Goal: Task Accomplishment & Management: Complete application form

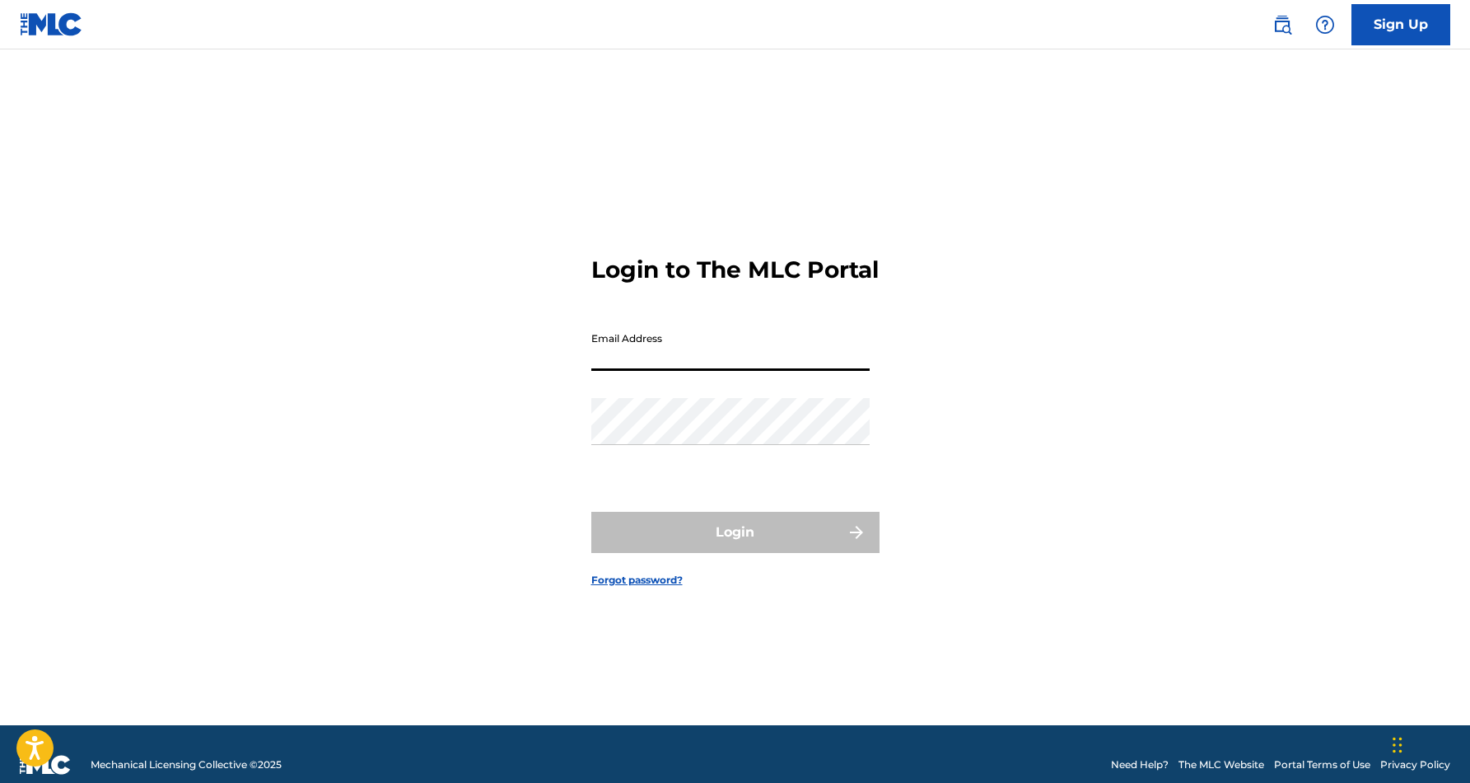
click at [689, 371] on input "Email Address" at bounding box center [730, 347] width 278 height 47
type input "[EMAIL_ADDRESS][DOMAIN_NAME]"
click at [735, 546] on button "Login" at bounding box center [735, 532] width 288 height 41
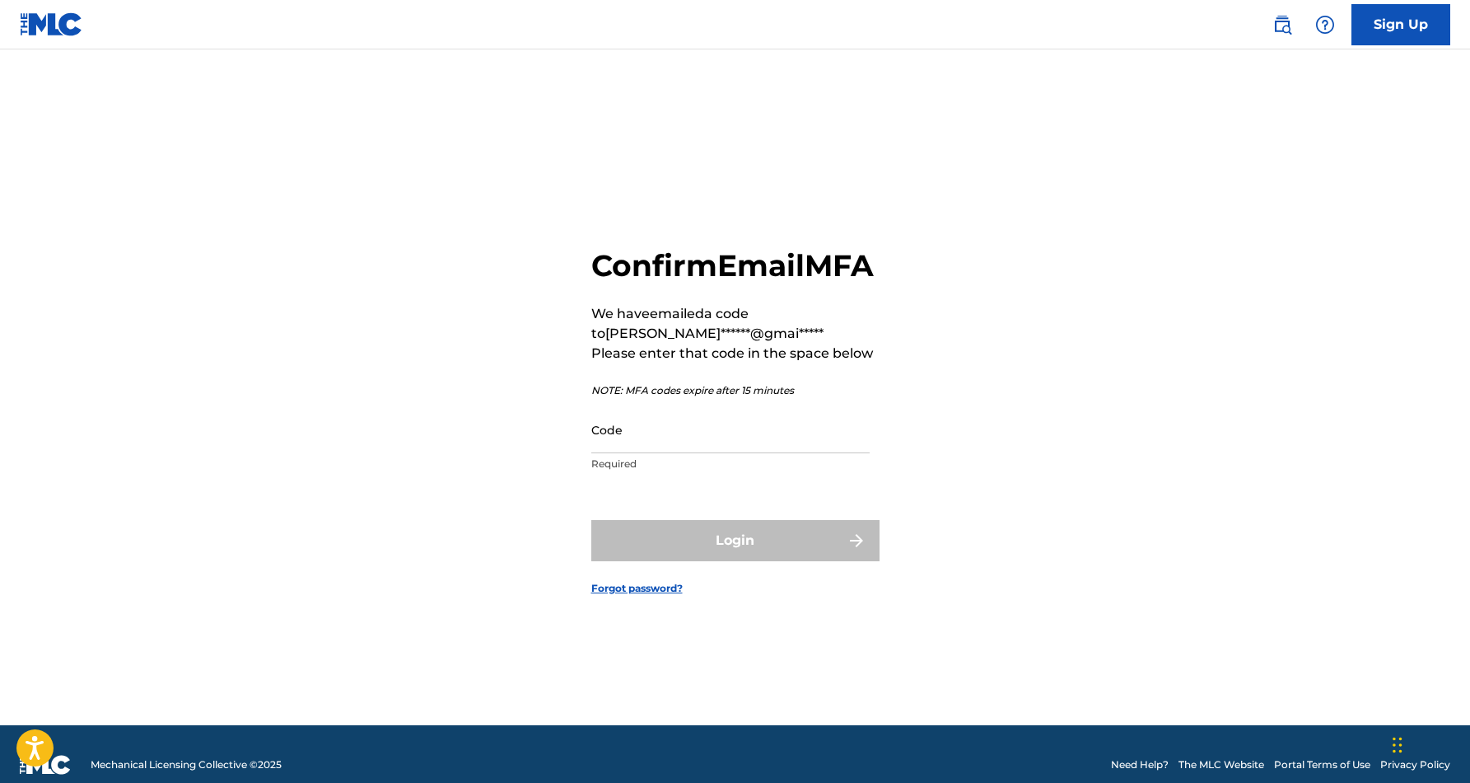
click at [711, 442] on input "Code" at bounding box center [730, 429] width 278 height 47
paste input "698287"
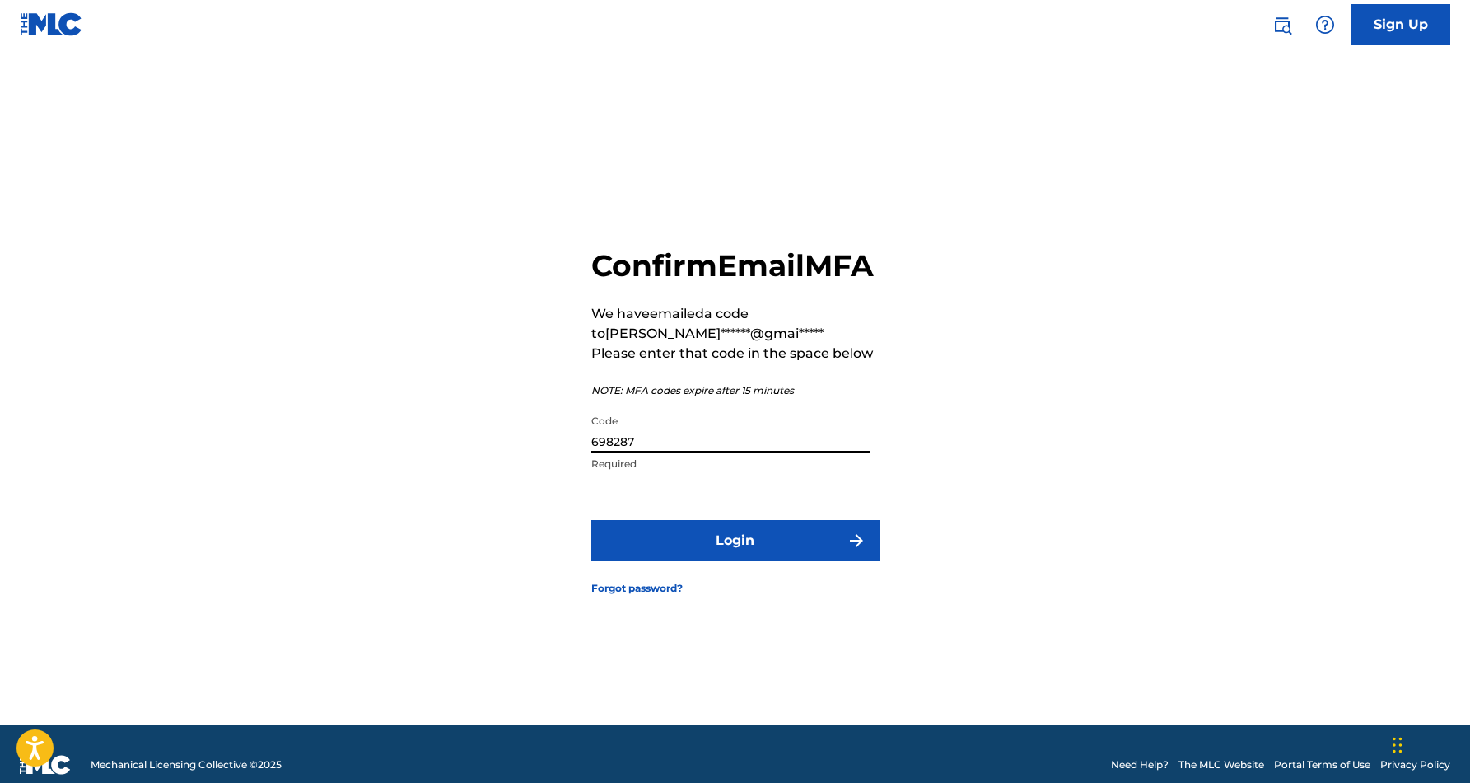
type input "698287"
click at [731, 558] on button "Login" at bounding box center [735, 540] width 288 height 41
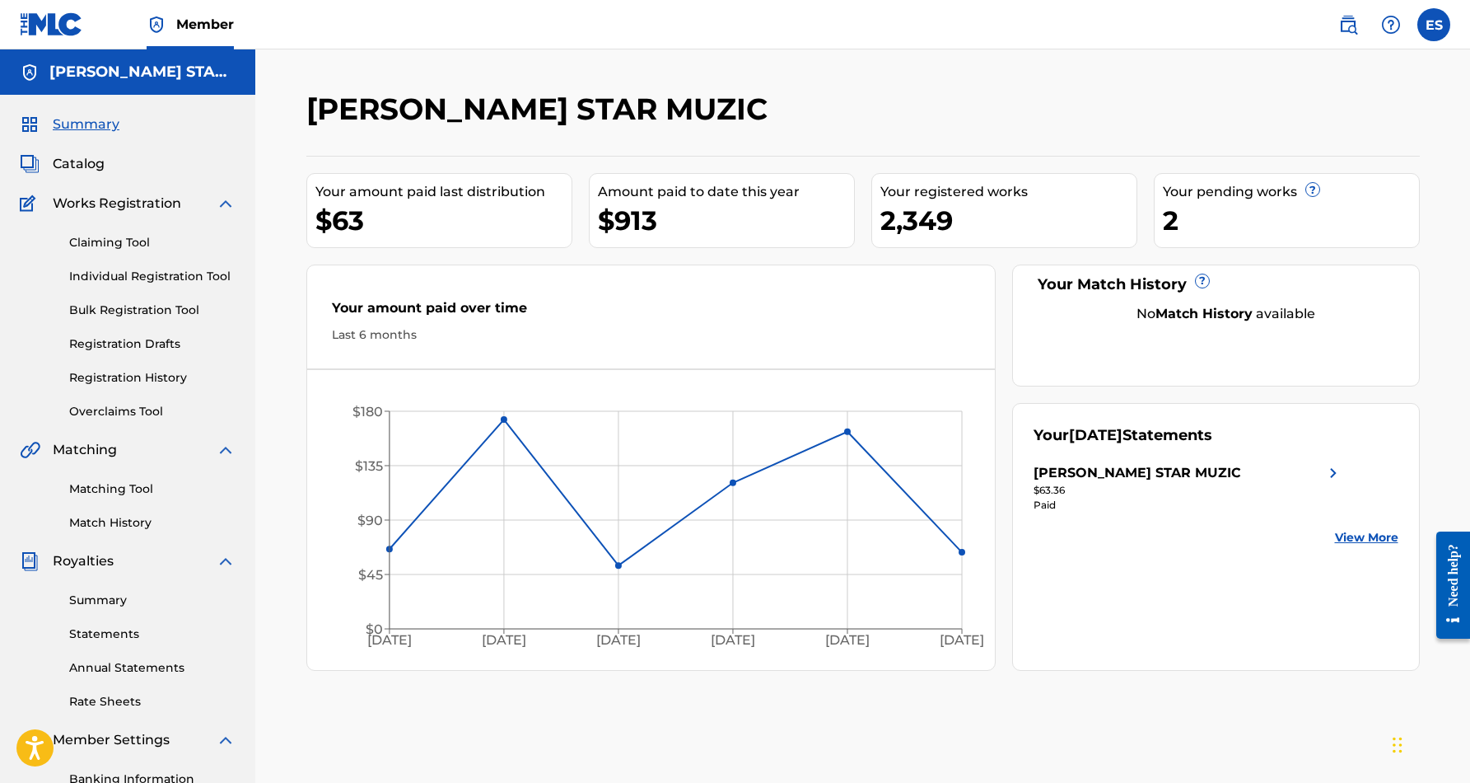
click at [159, 277] on link "Individual Registration Tool" at bounding box center [152, 276] width 166 height 17
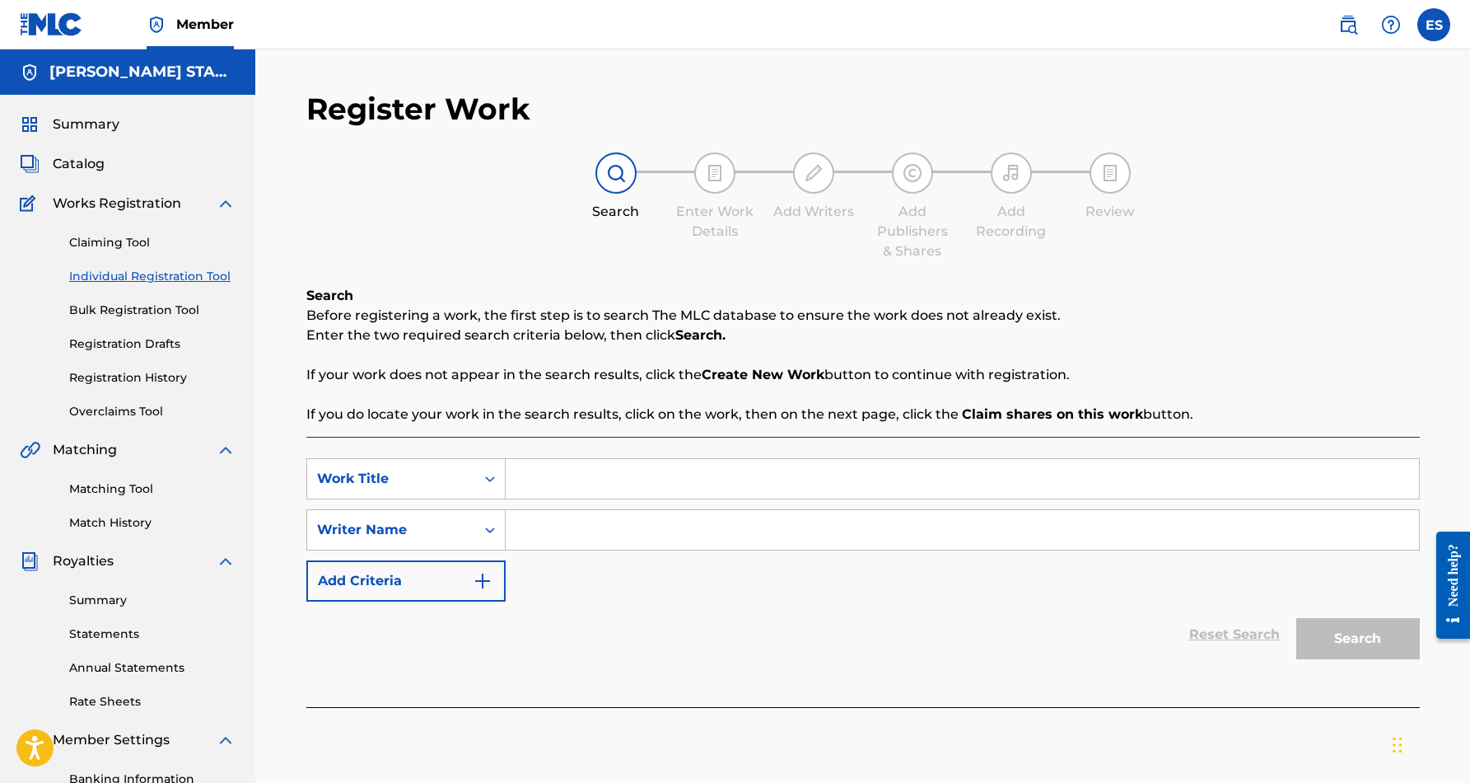
click at [551, 530] on input "Search Form" at bounding box center [963, 530] width 914 height 40
type input "[PERSON_NAME] [PERSON_NAME]"
click at [568, 481] on input "Search Form" at bounding box center [963, 479] width 914 height 40
paste input "Nobody But U"
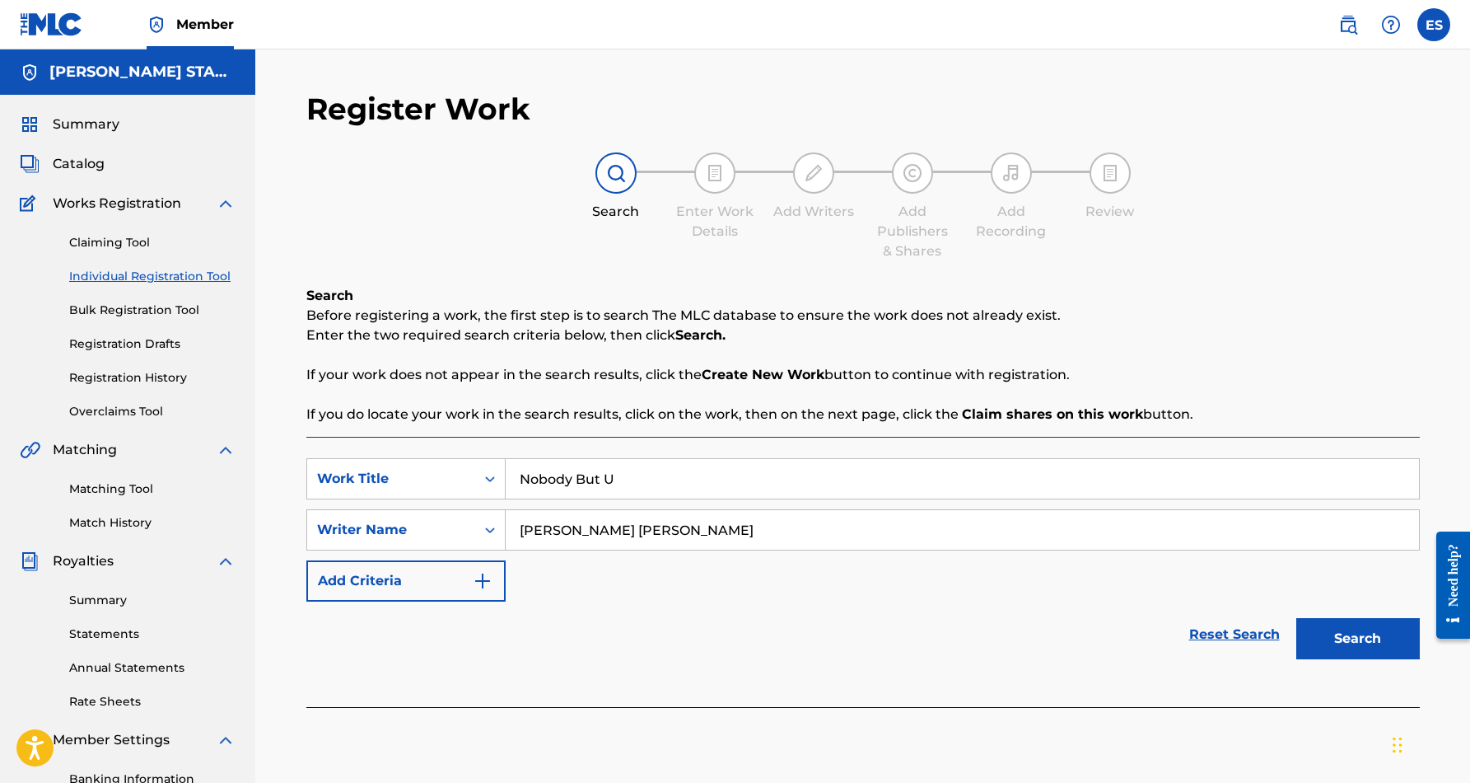
type input "Nobody But U"
click at [1370, 645] on button "Search" at bounding box center [1359, 638] width 124 height 41
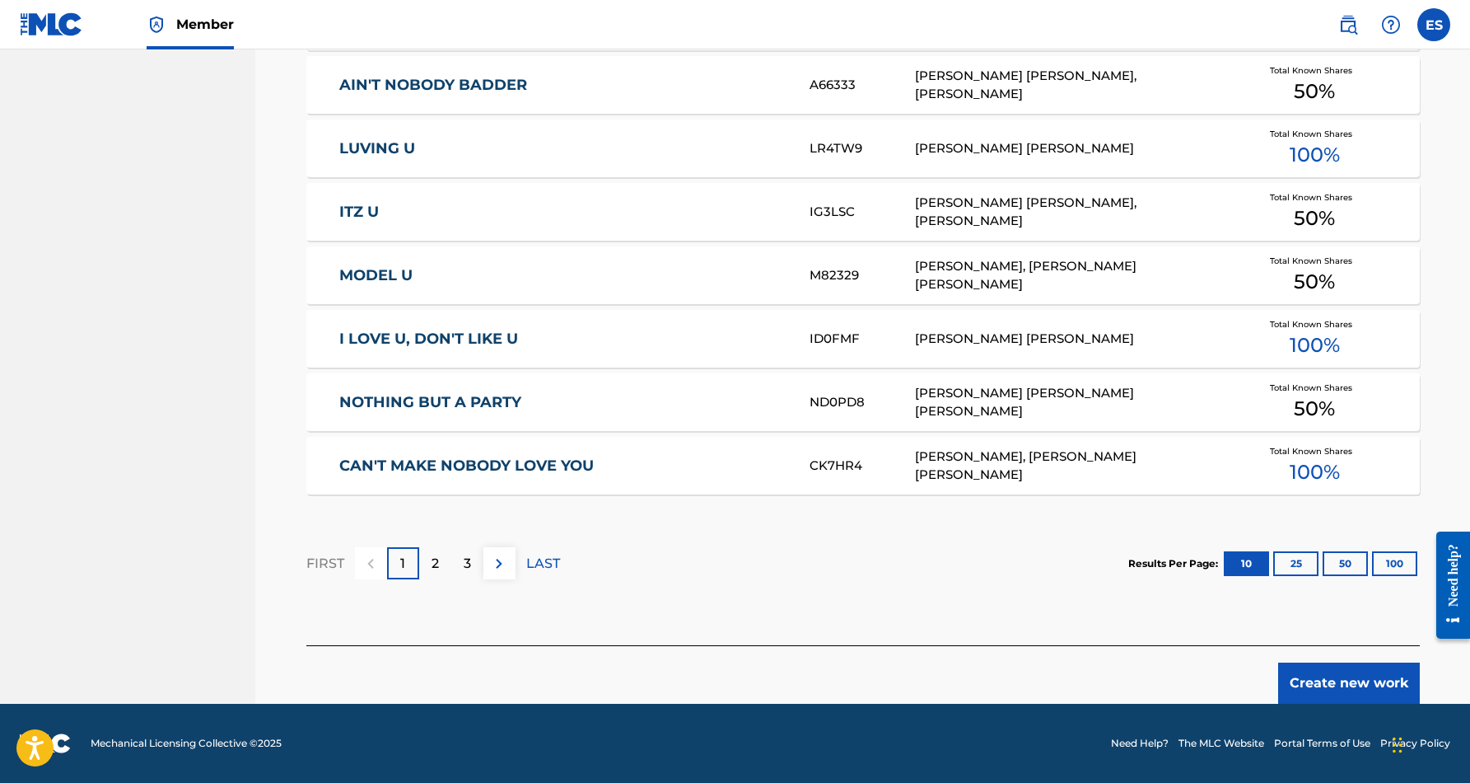
scroll to position [904, 0]
click at [1352, 685] on button "Create new work" at bounding box center [1349, 682] width 142 height 41
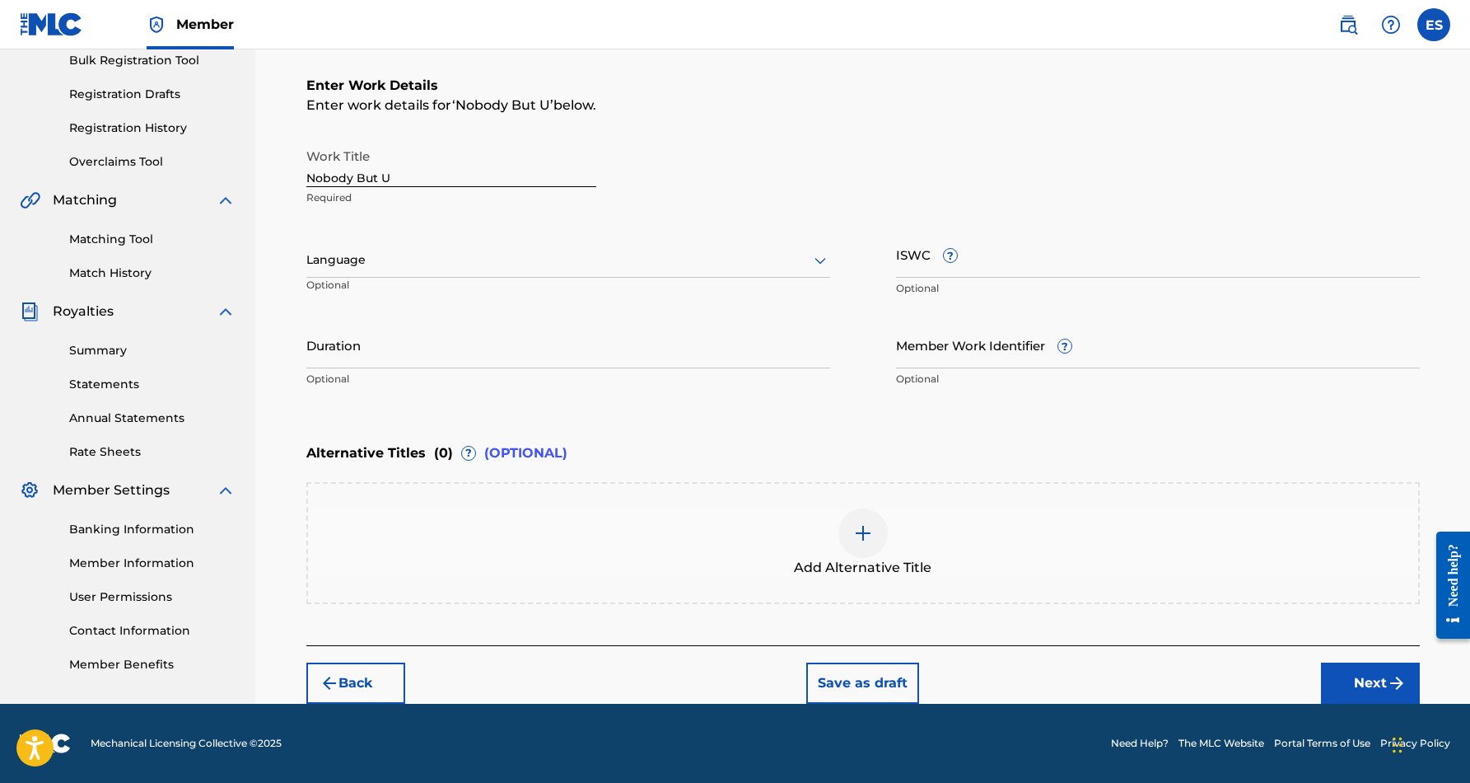
scroll to position [250, 0]
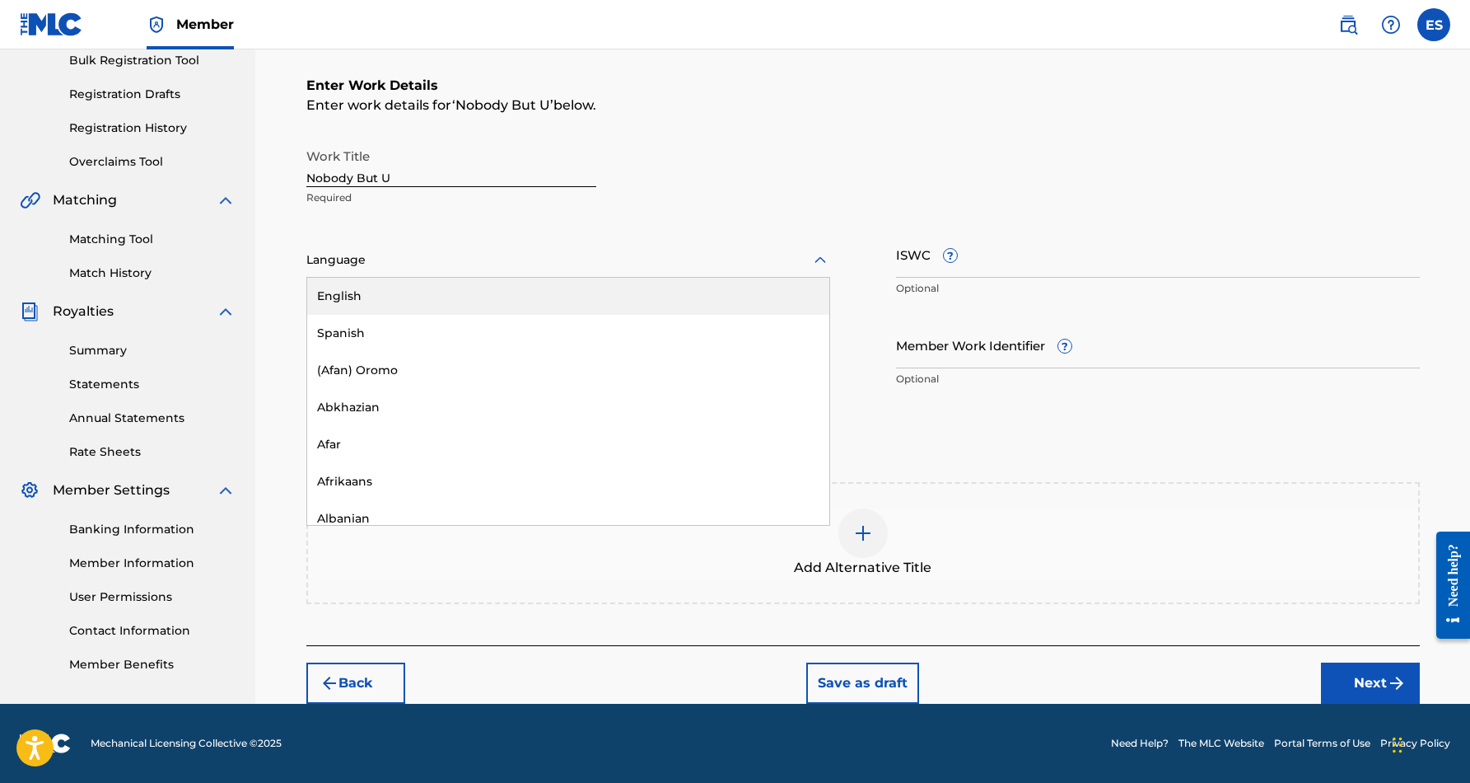
click at [816, 257] on icon at bounding box center [821, 260] width 20 height 20
click at [768, 300] on div "English" at bounding box center [568, 296] width 522 height 37
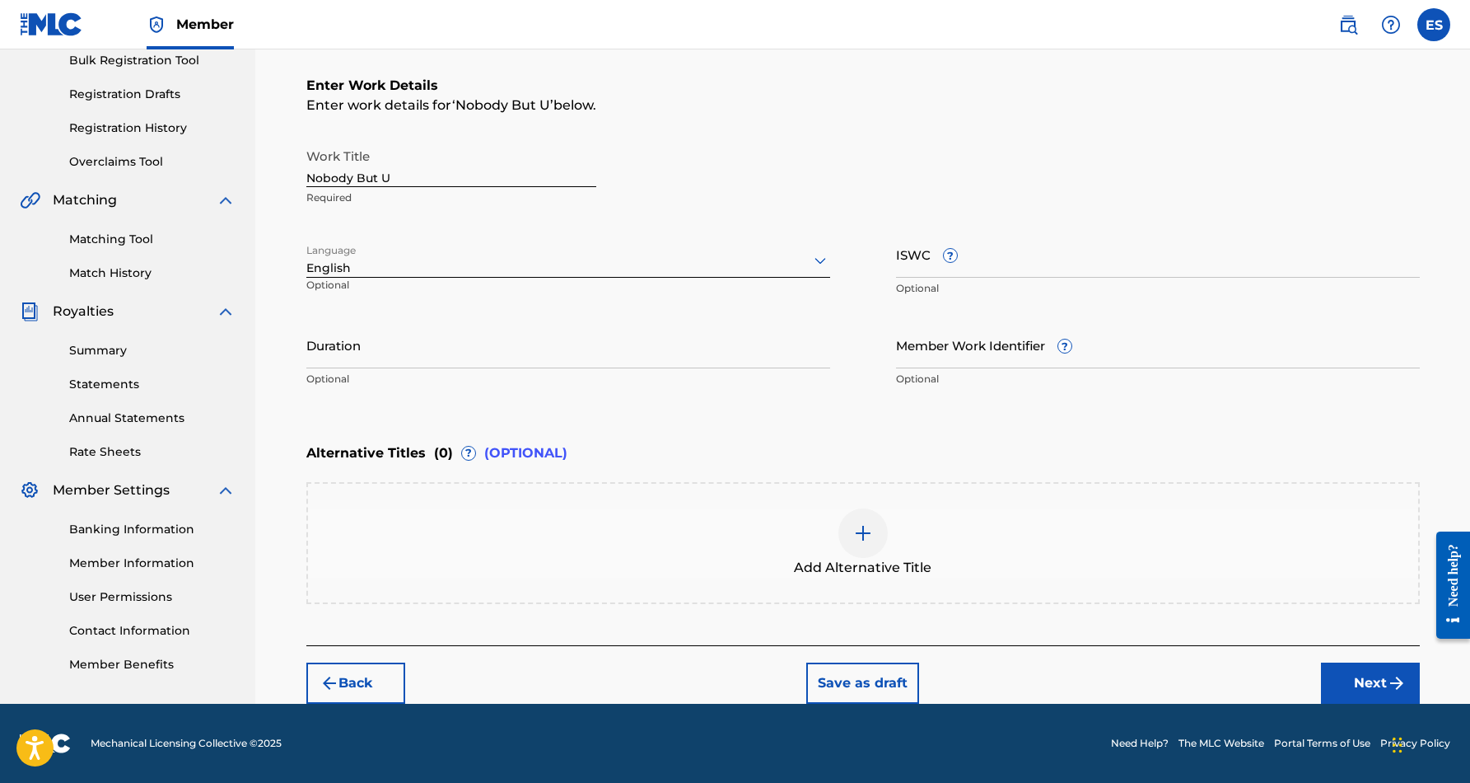
click at [641, 354] on input "Duration" at bounding box center [568, 344] width 524 height 47
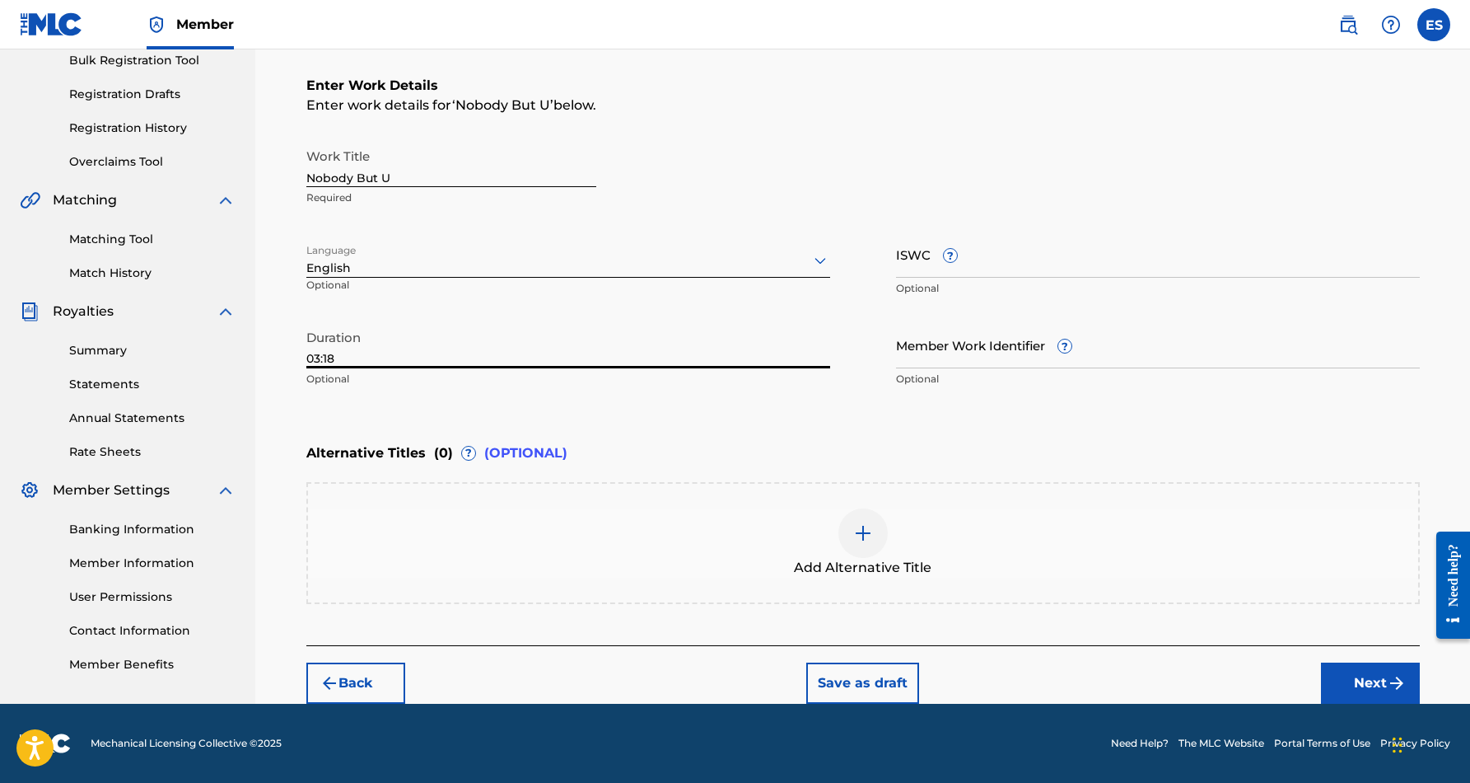
type input "03:18"
click at [276, 444] on div "Register Work Search Enter Work Details Add Writers Add Publishers & Shares Add…" at bounding box center [862, 252] width 1215 height 904
click at [1371, 676] on button "Next" at bounding box center [1370, 682] width 99 height 41
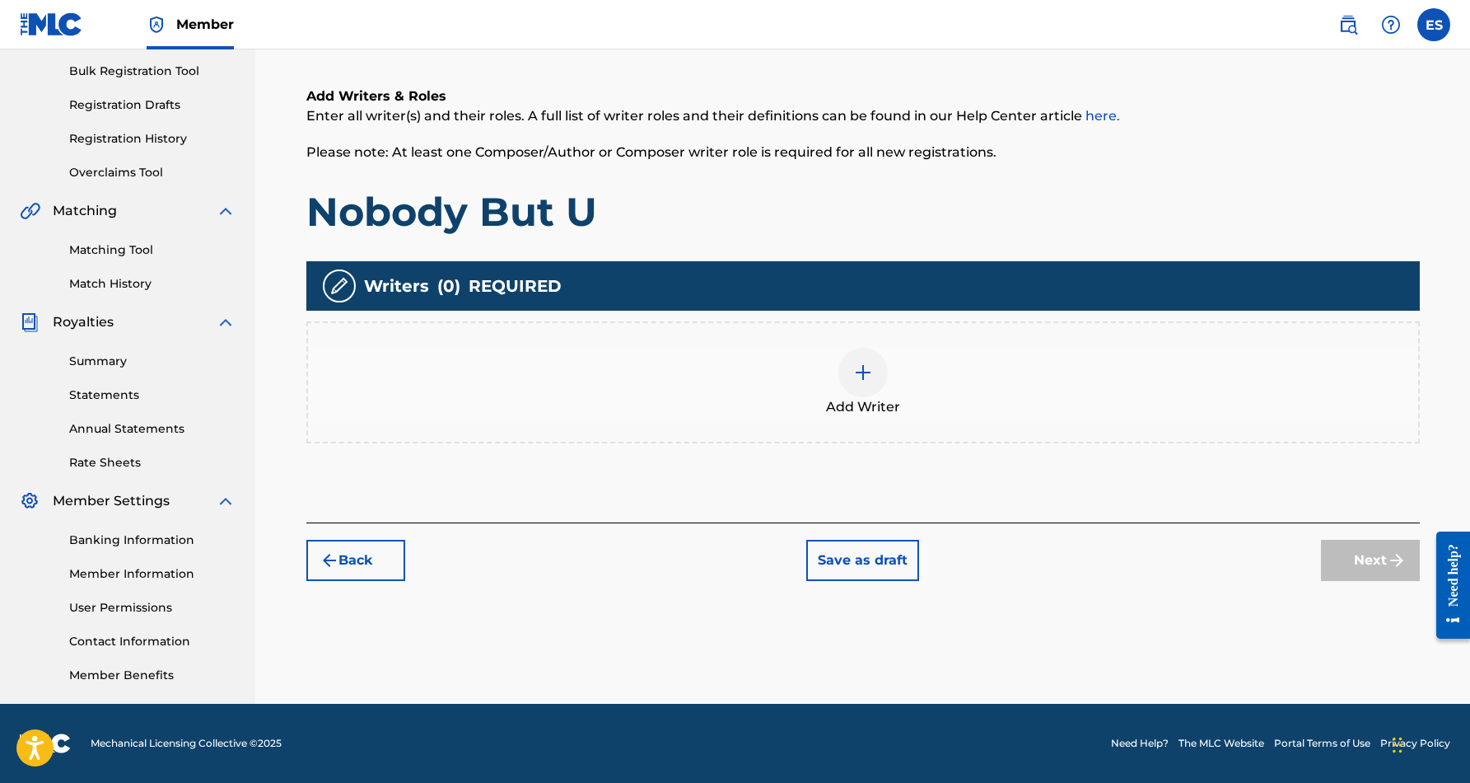
click at [853, 367] on img at bounding box center [863, 372] width 20 height 20
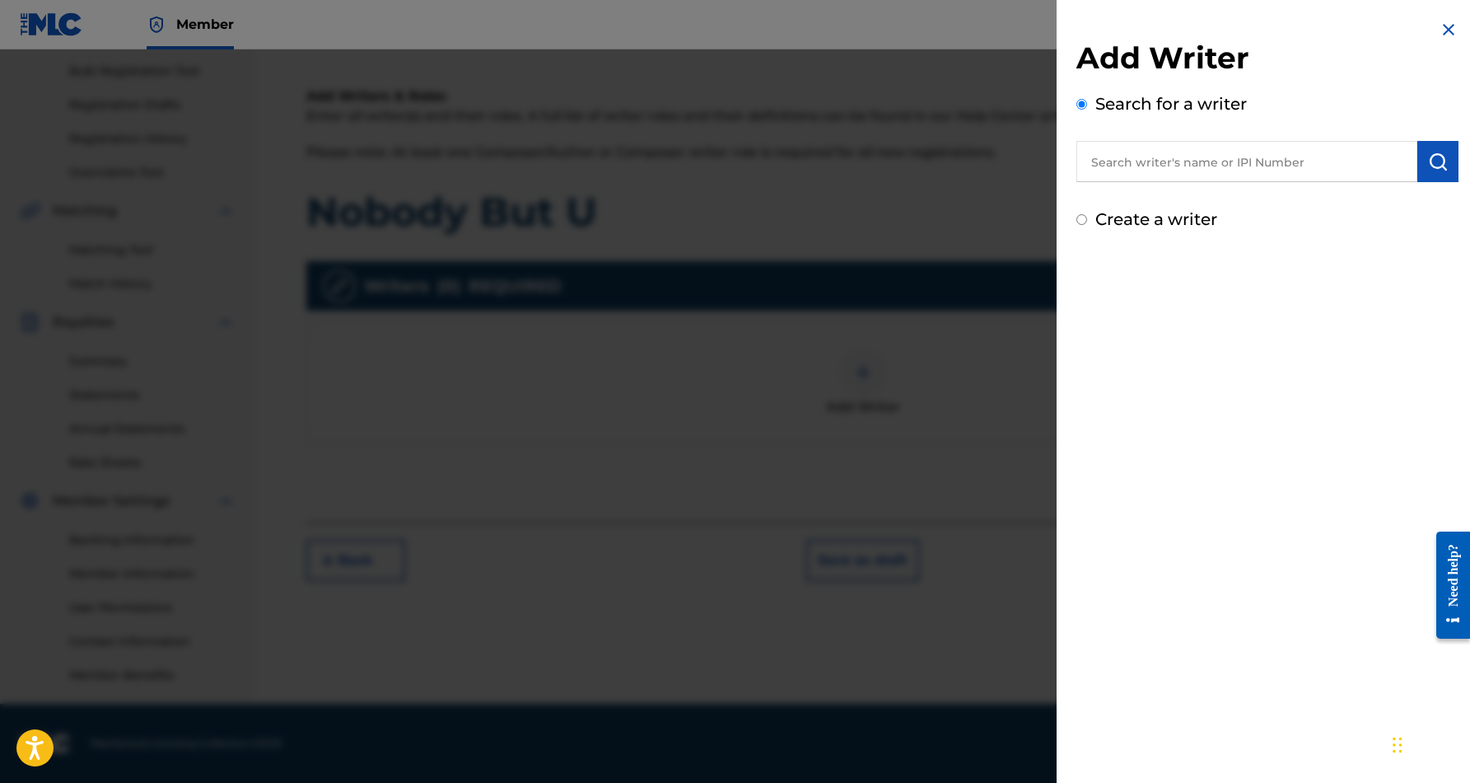
click at [1144, 161] on input "text" at bounding box center [1247, 161] width 341 height 41
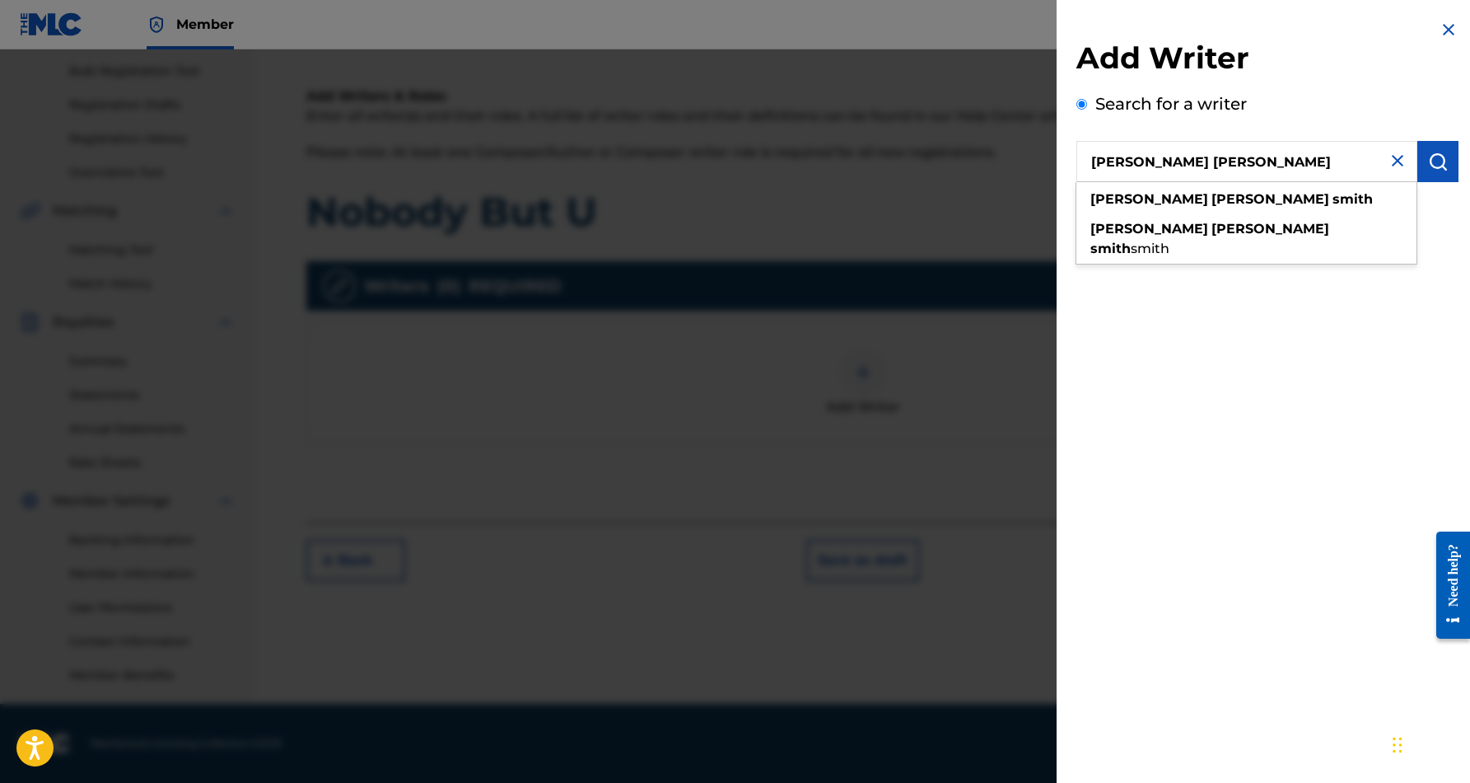
type input "[PERSON_NAME] [PERSON_NAME]"
click at [1432, 154] on img "submit" at bounding box center [1438, 162] width 20 height 20
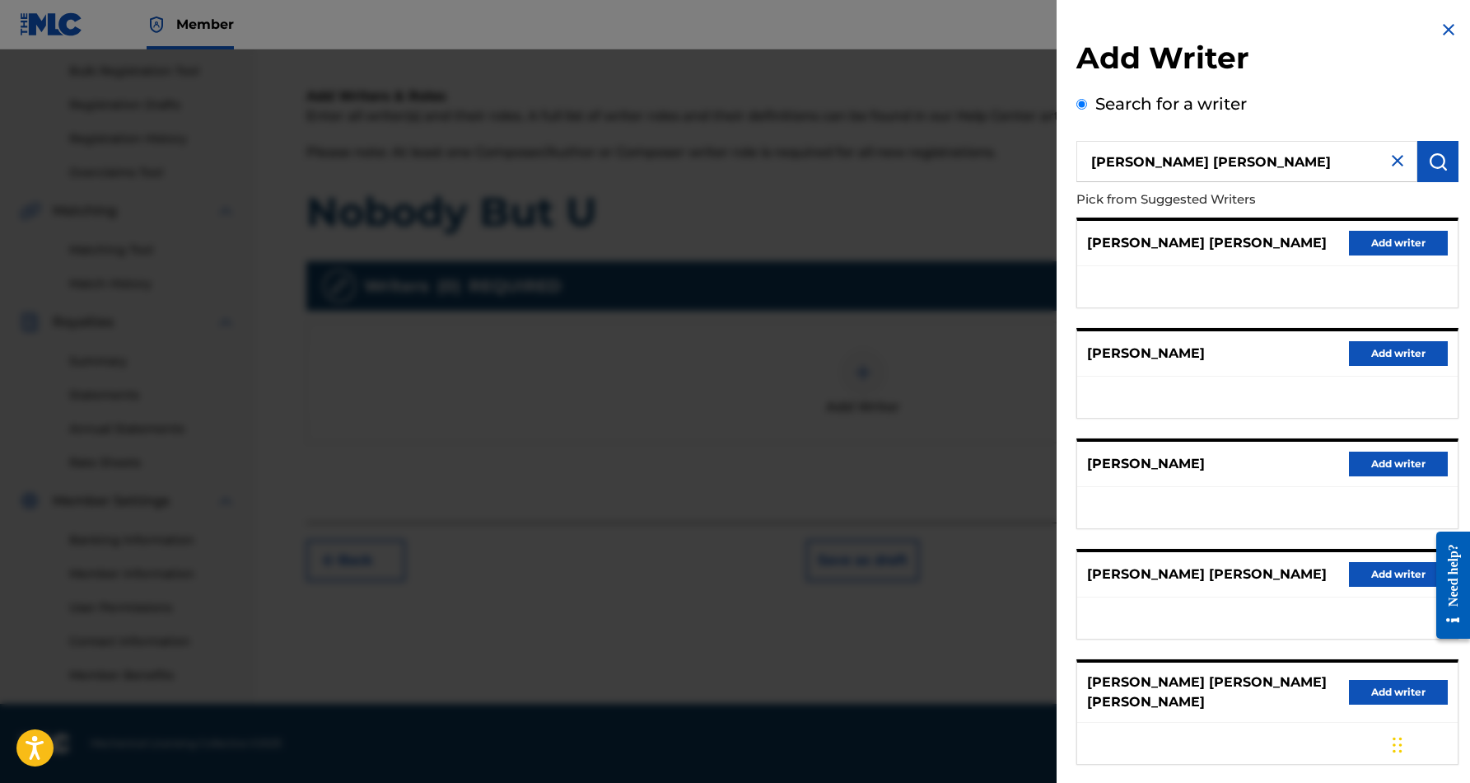
click at [1395, 246] on button "Add writer" at bounding box center [1398, 243] width 99 height 25
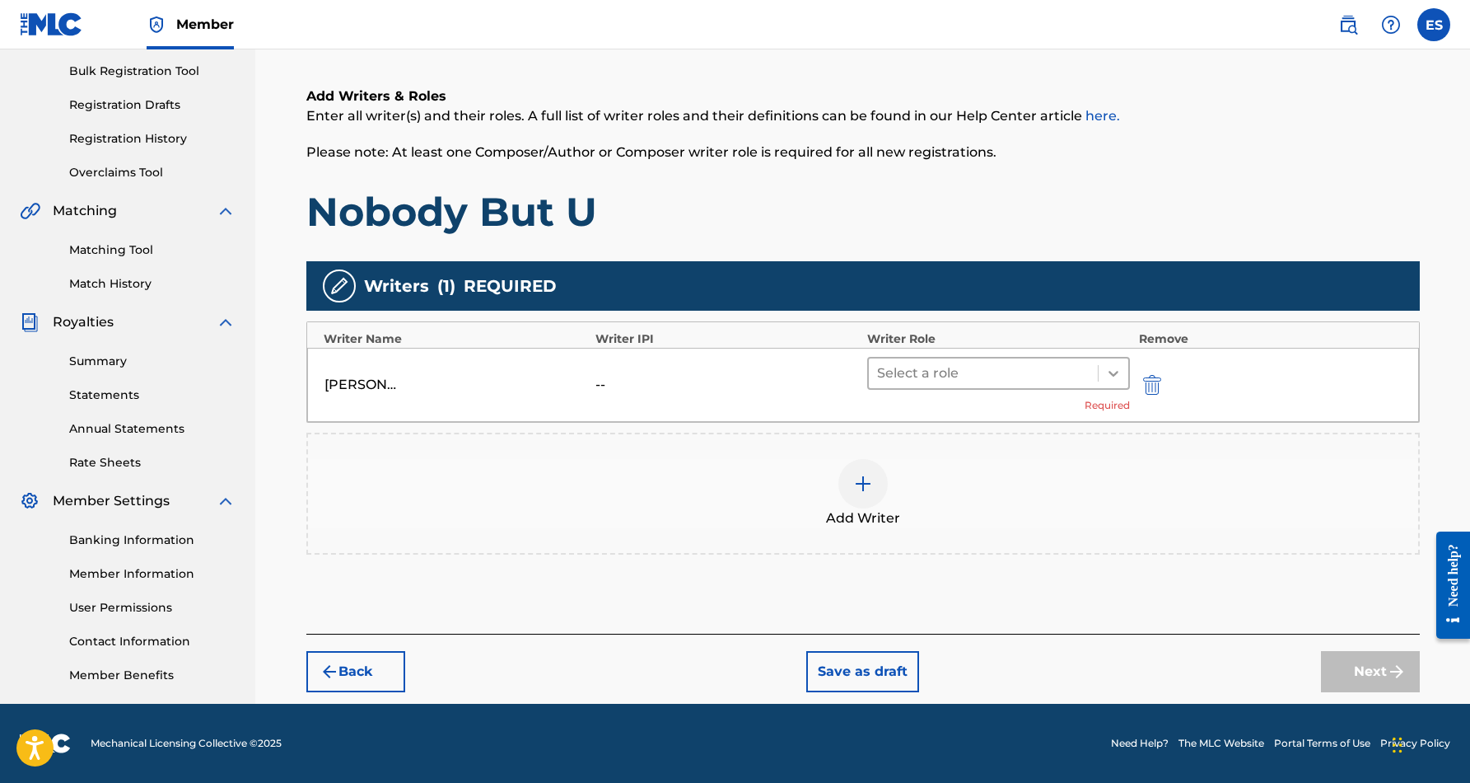
click at [1112, 373] on icon at bounding box center [1114, 374] width 10 height 6
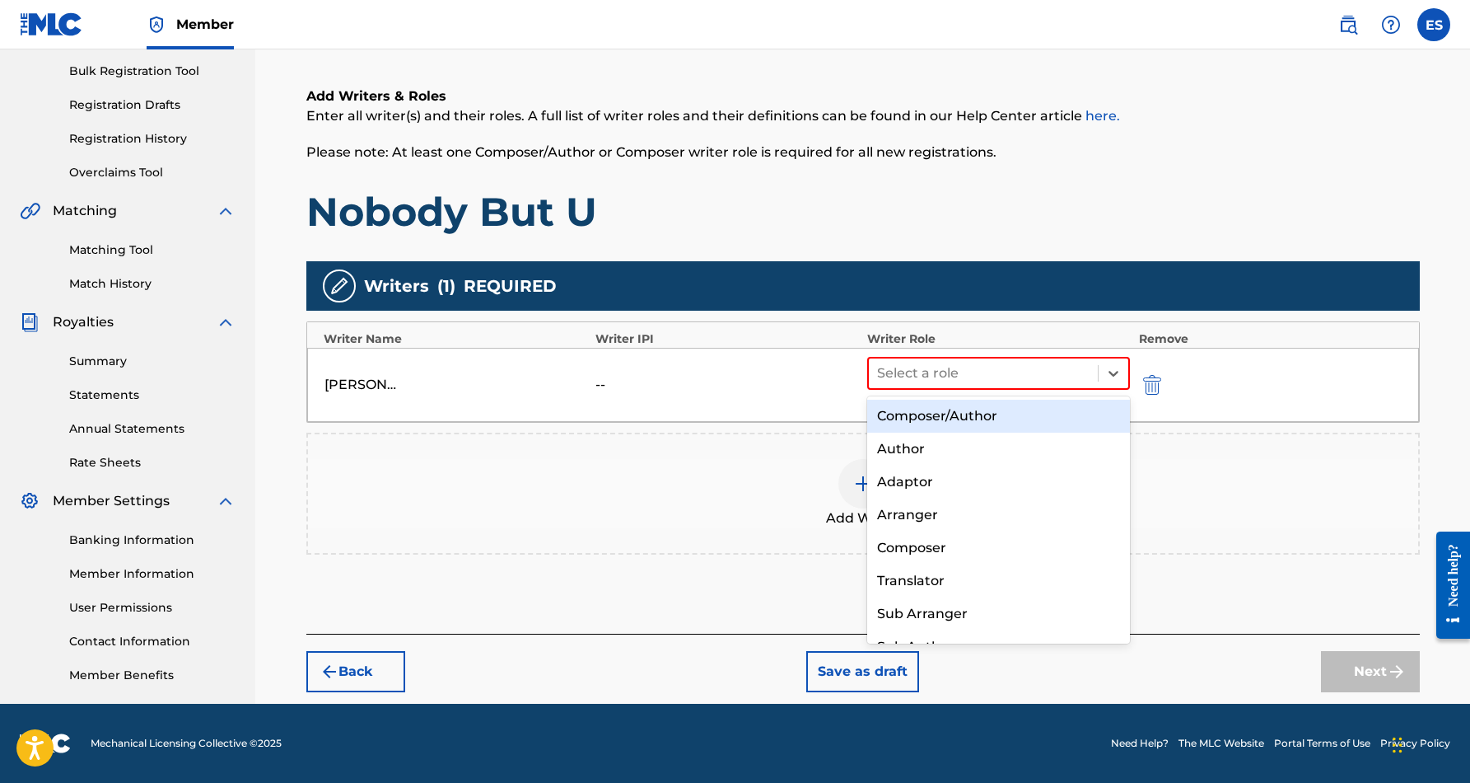
click at [1054, 420] on div "Composer/Author" at bounding box center [999, 416] width 264 height 33
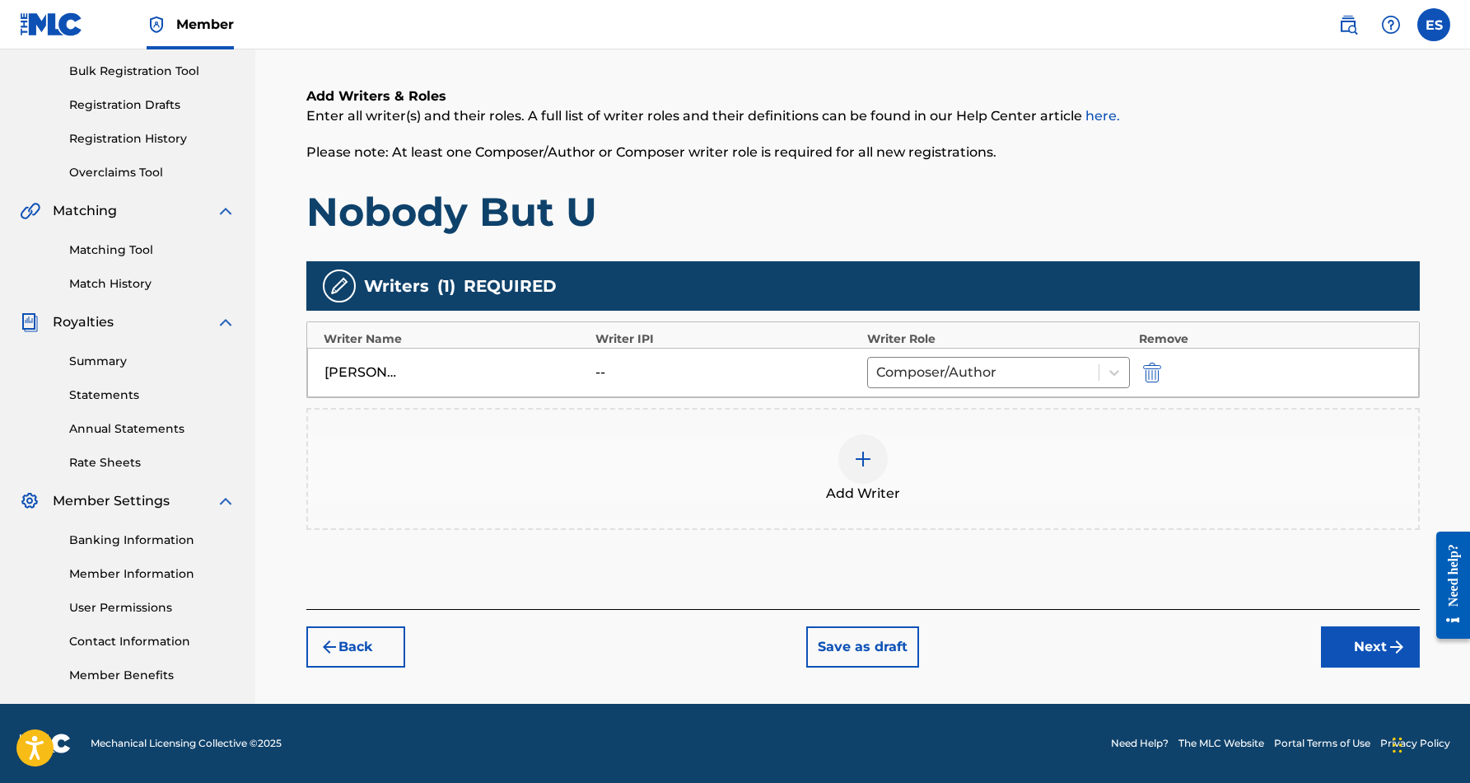
click at [861, 458] on img at bounding box center [863, 459] width 20 height 20
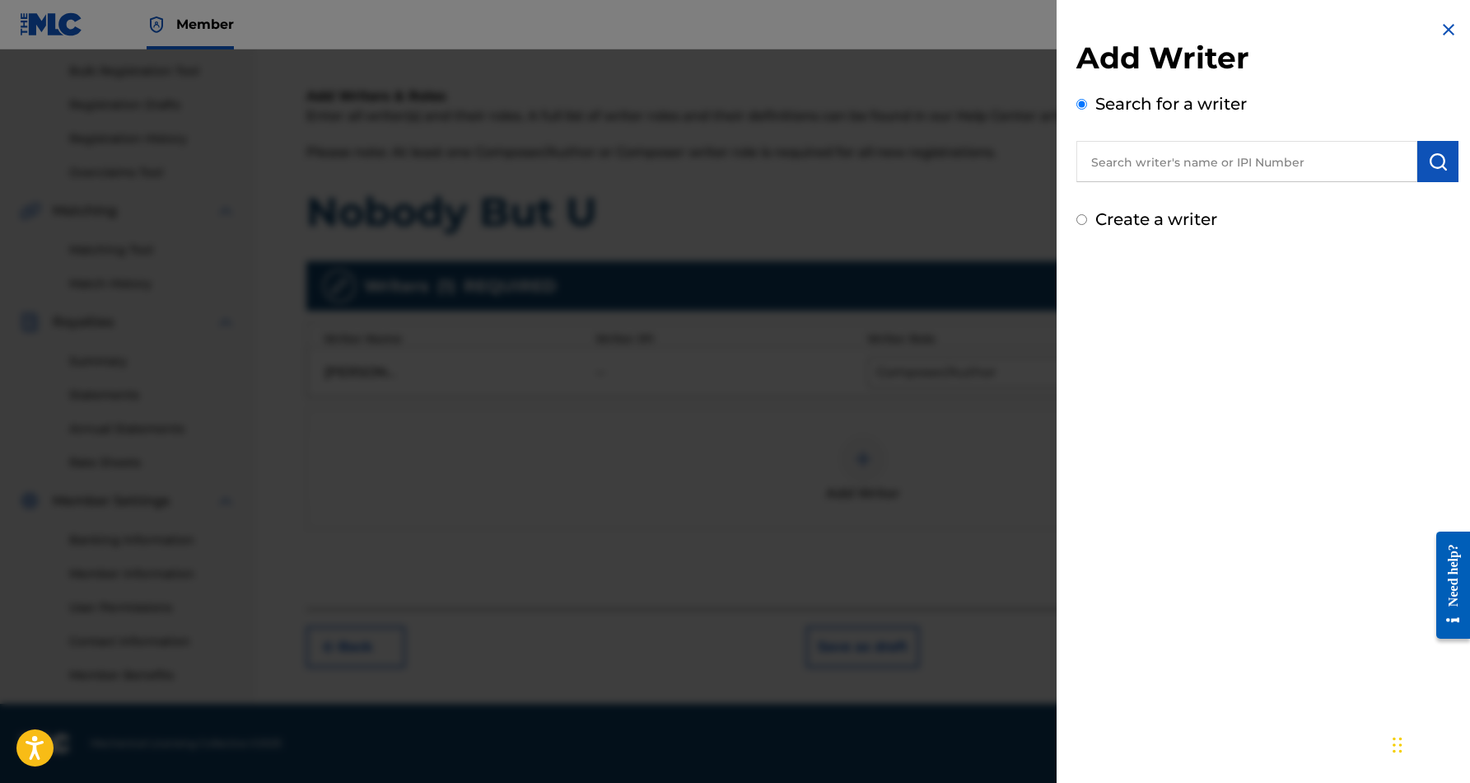
click at [1081, 223] on input "Create a writer" at bounding box center [1082, 219] width 11 height 11
radio input "false"
radio input "true"
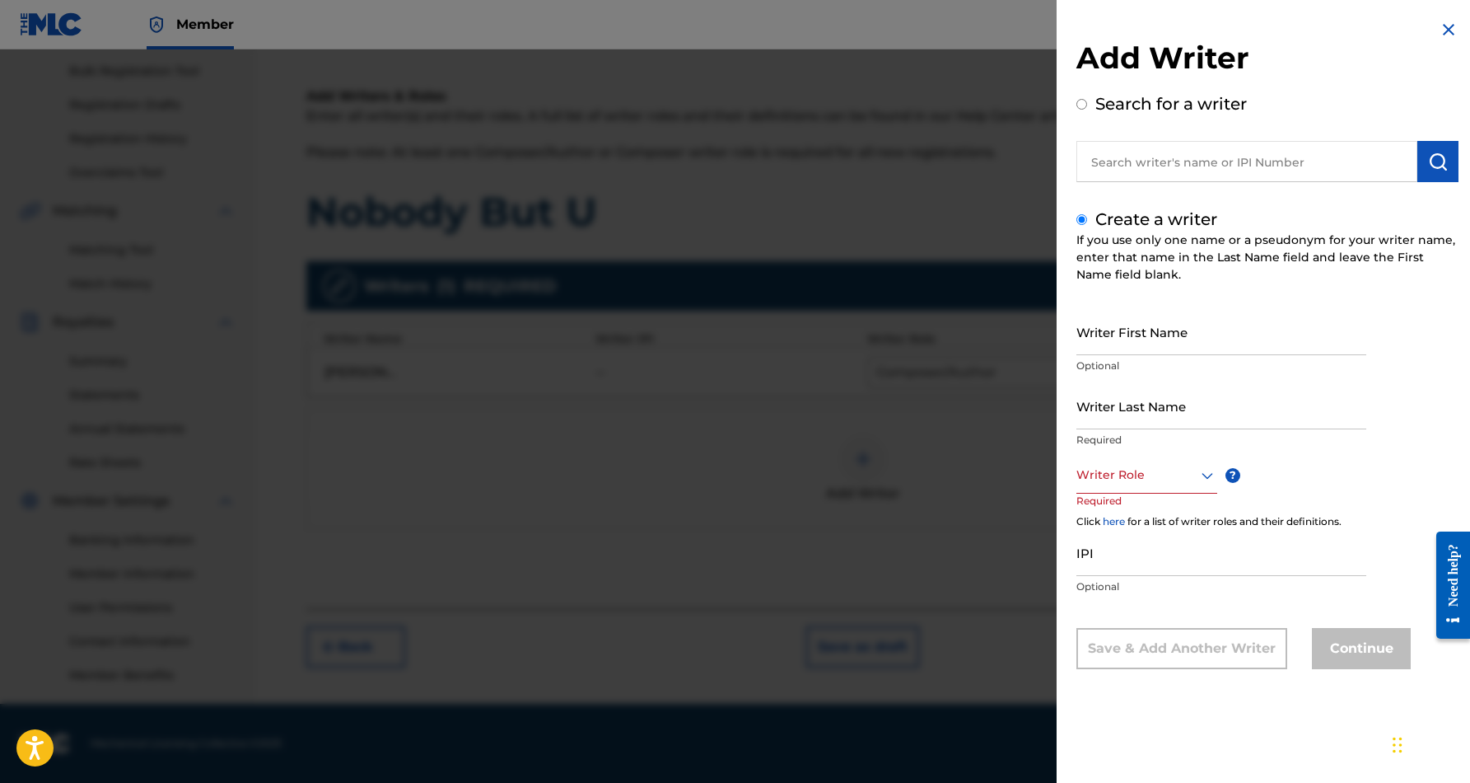
click at [1194, 333] on input "Writer First Name" at bounding box center [1222, 331] width 290 height 47
paste input "[PERSON_NAME]"
type input "[PERSON_NAME]"
click at [1188, 414] on input "Writer Last Name" at bounding box center [1222, 405] width 290 height 47
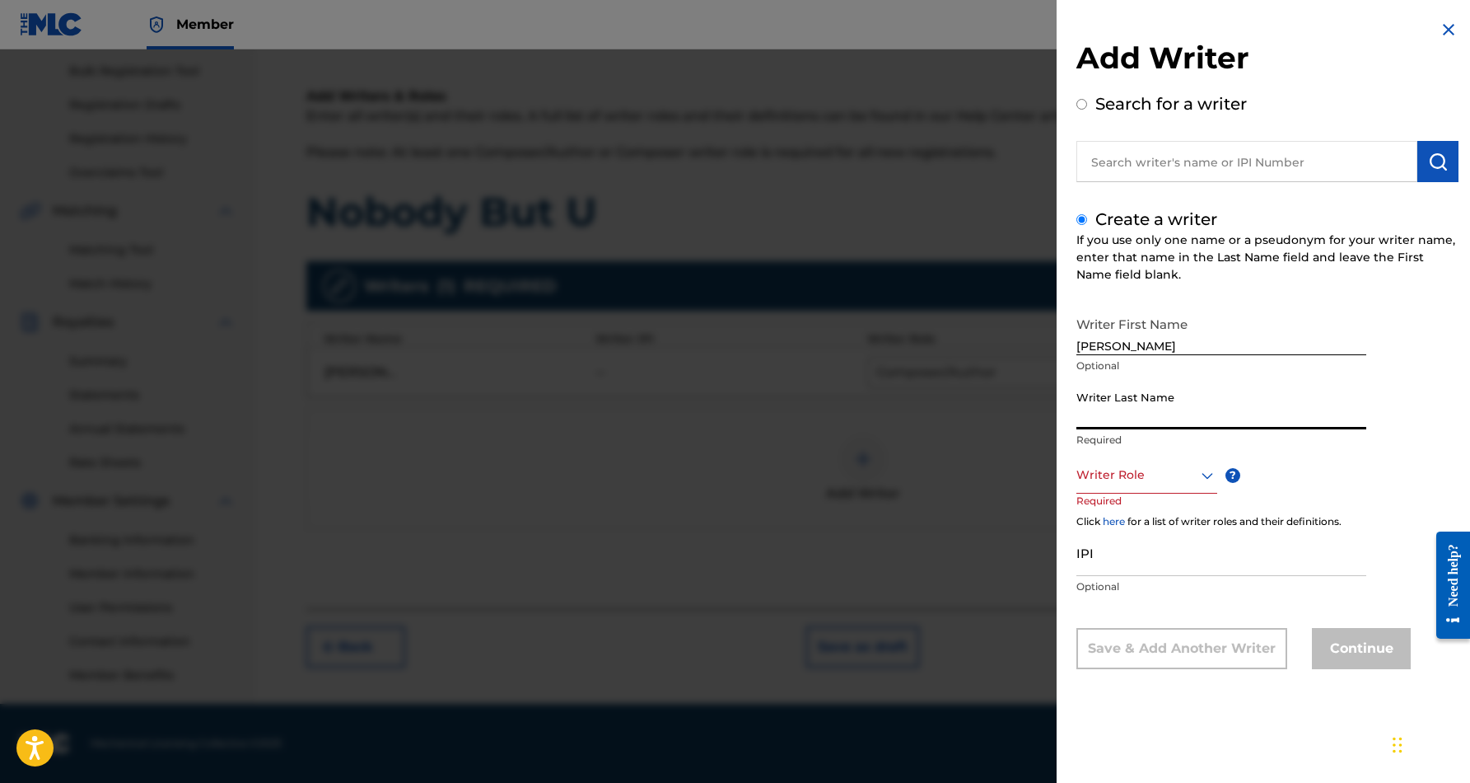
paste input "[PERSON_NAME]"
type input "[PERSON_NAME]"
click at [1144, 345] on input "[PERSON_NAME]" at bounding box center [1222, 331] width 290 height 47
click at [1152, 341] on input "[PERSON_NAME]" at bounding box center [1222, 331] width 290 height 47
type input "[PERSON_NAME]"
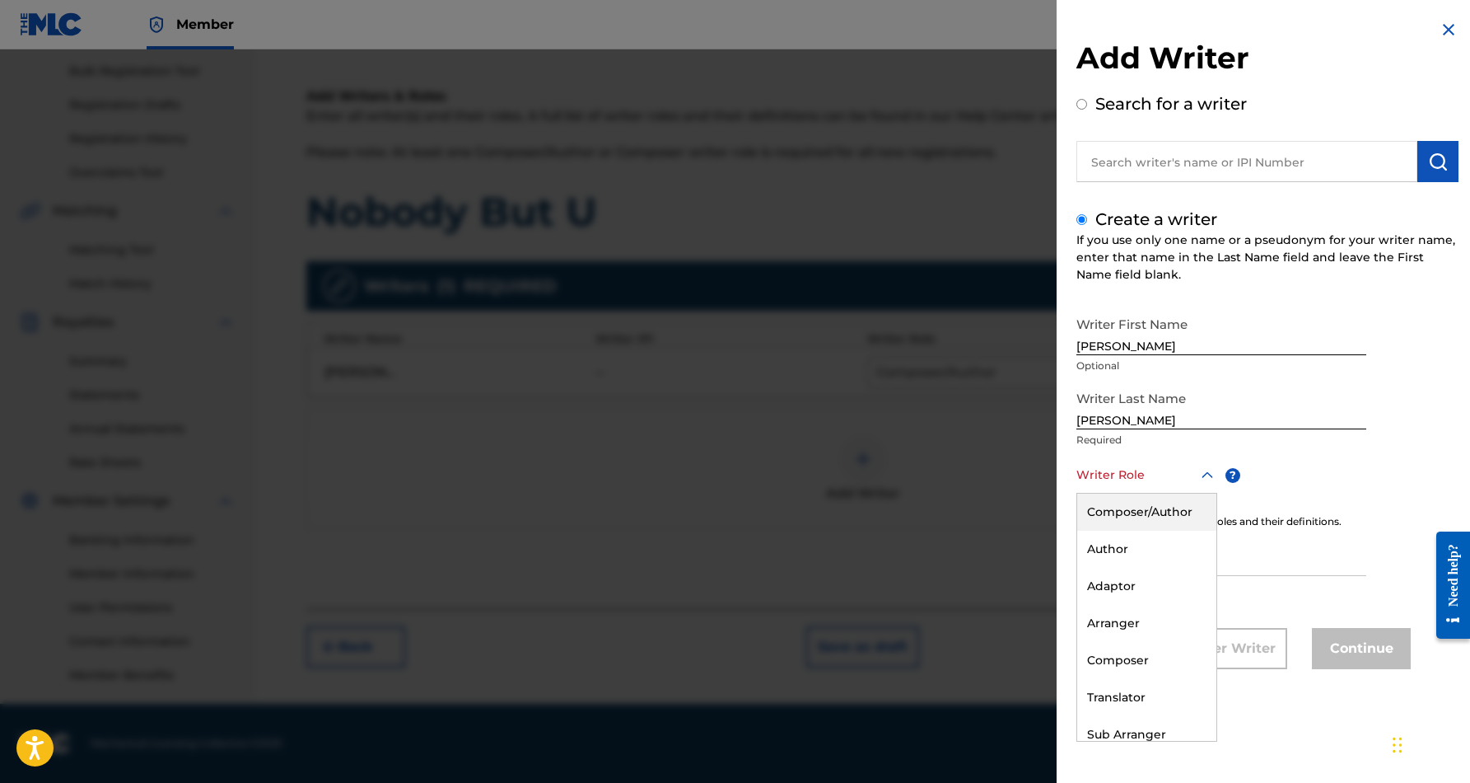
click at [1202, 476] on icon at bounding box center [1208, 475] width 20 height 20
click at [1168, 544] on div "Author" at bounding box center [1146, 548] width 139 height 37
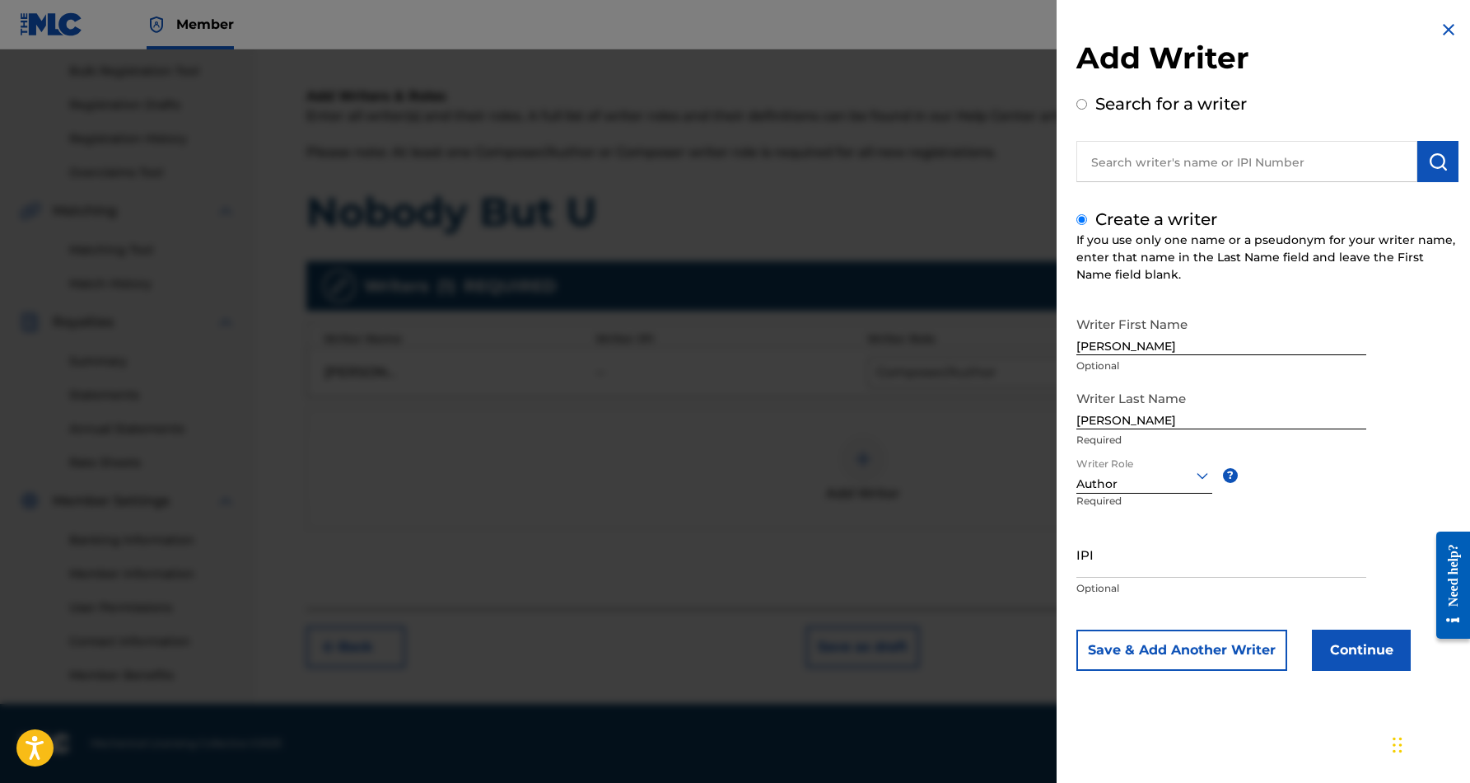
click at [1122, 562] on input "IPI" at bounding box center [1222, 553] width 290 height 47
paste input "468442136"
type input "468442136"
click at [1370, 644] on button "Continue" at bounding box center [1361, 649] width 99 height 41
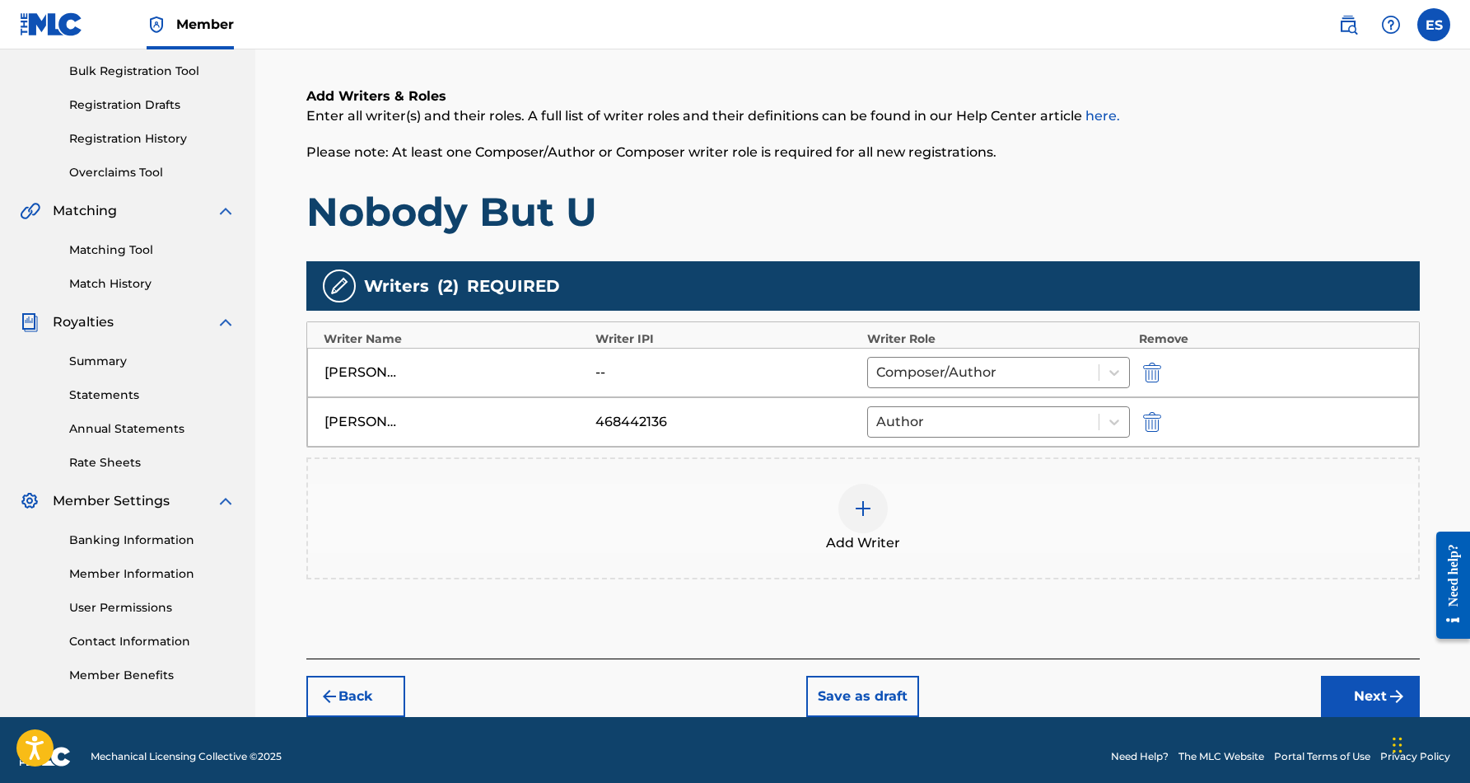
click at [1356, 689] on button "Next" at bounding box center [1370, 695] width 99 height 41
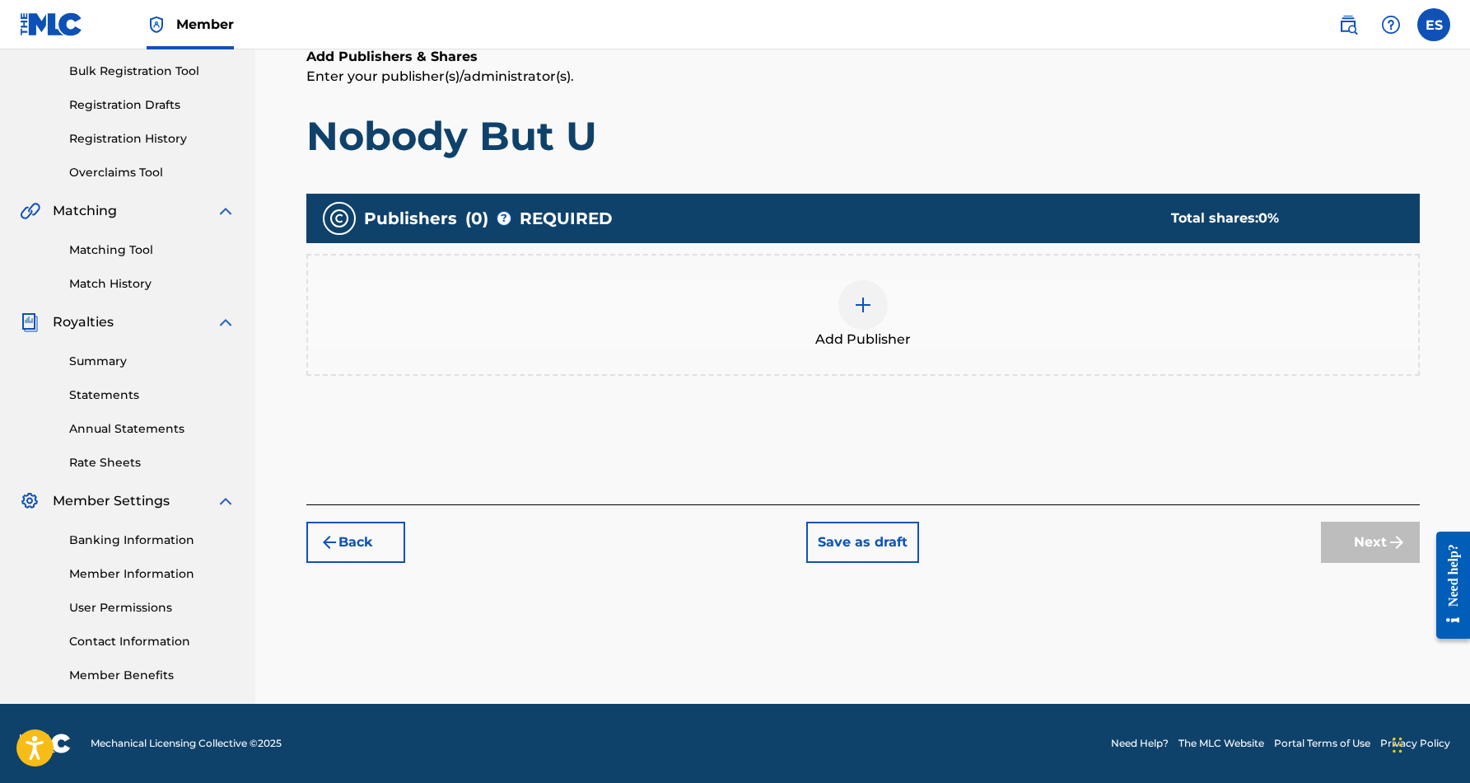
scroll to position [74, 0]
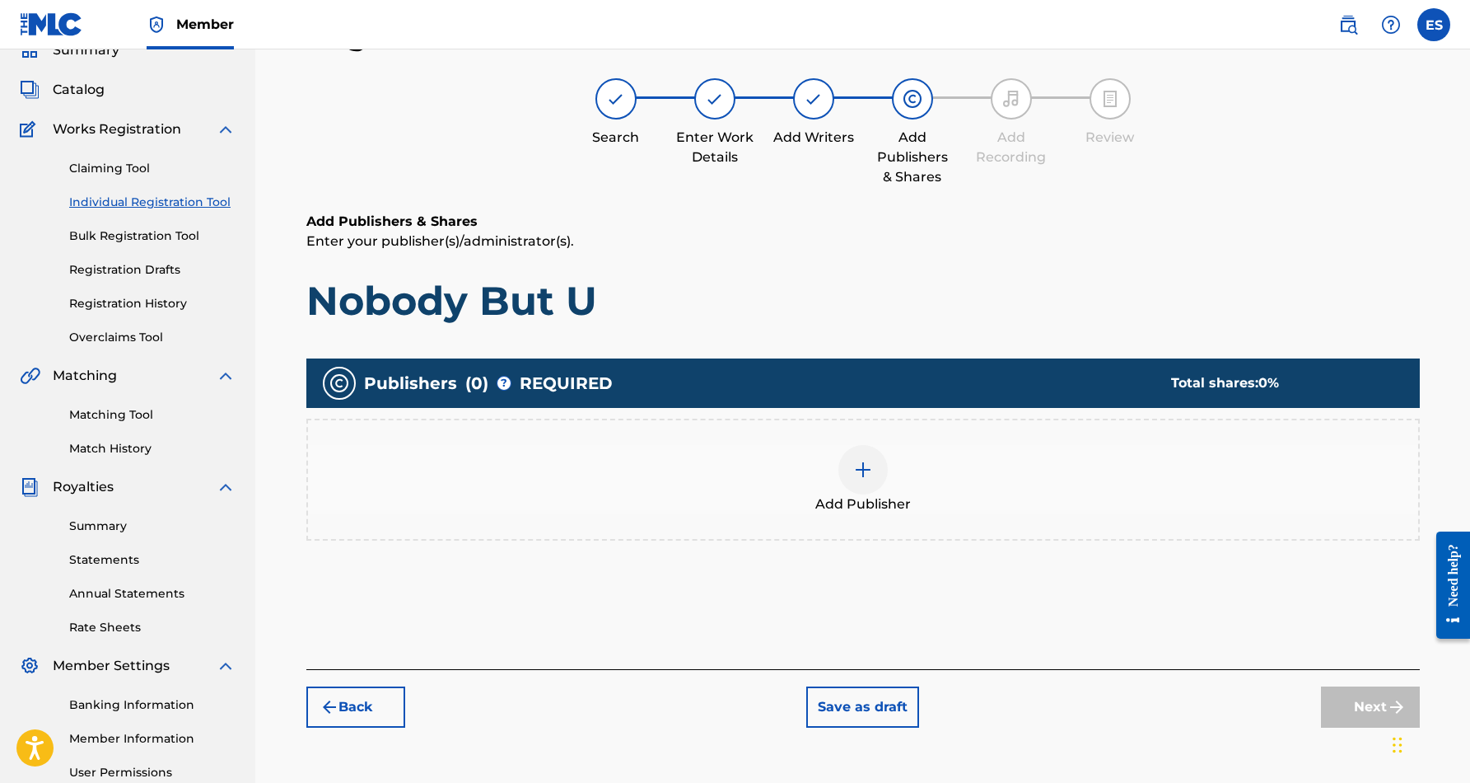
click at [863, 469] on img at bounding box center [863, 470] width 20 height 20
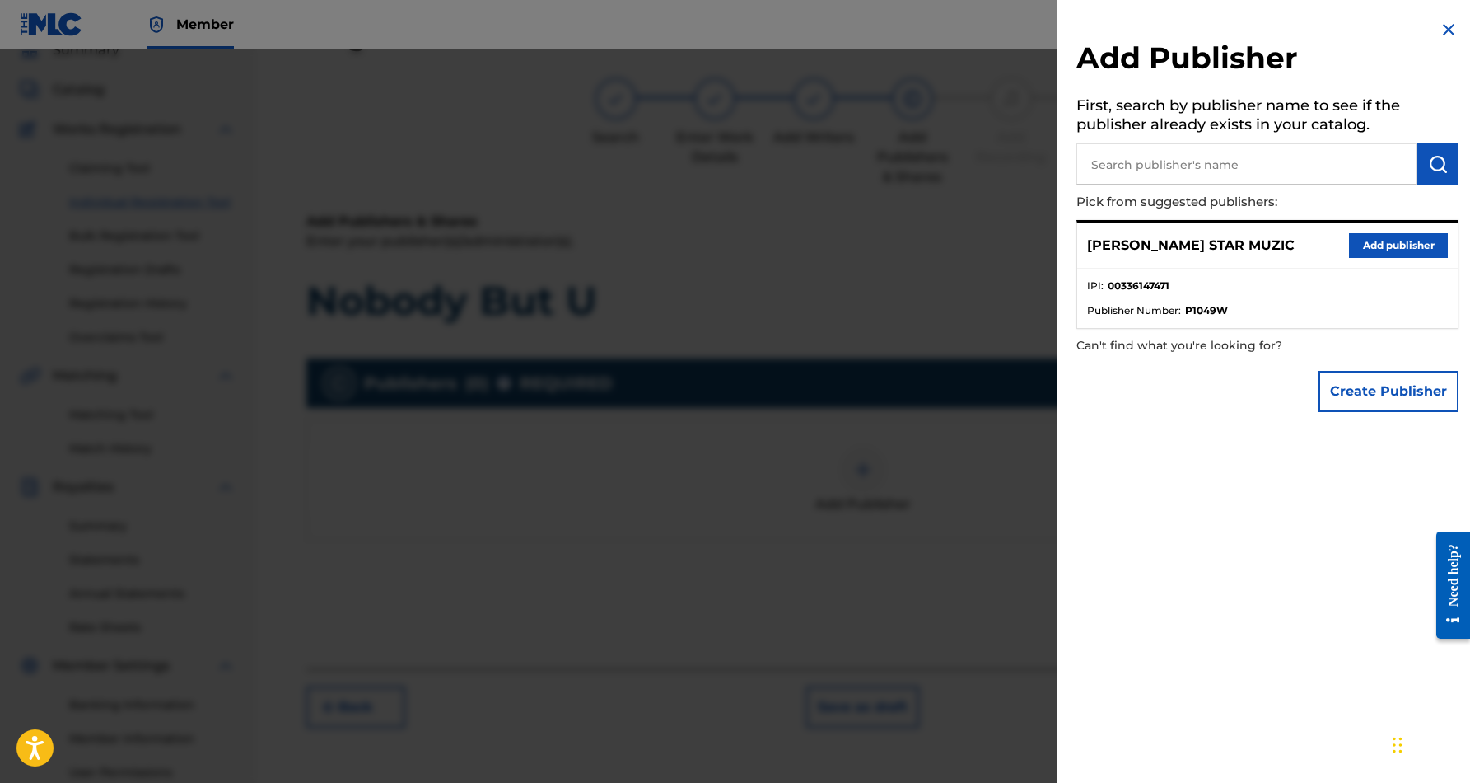
click at [1388, 240] on button "Add publisher" at bounding box center [1398, 245] width 99 height 25
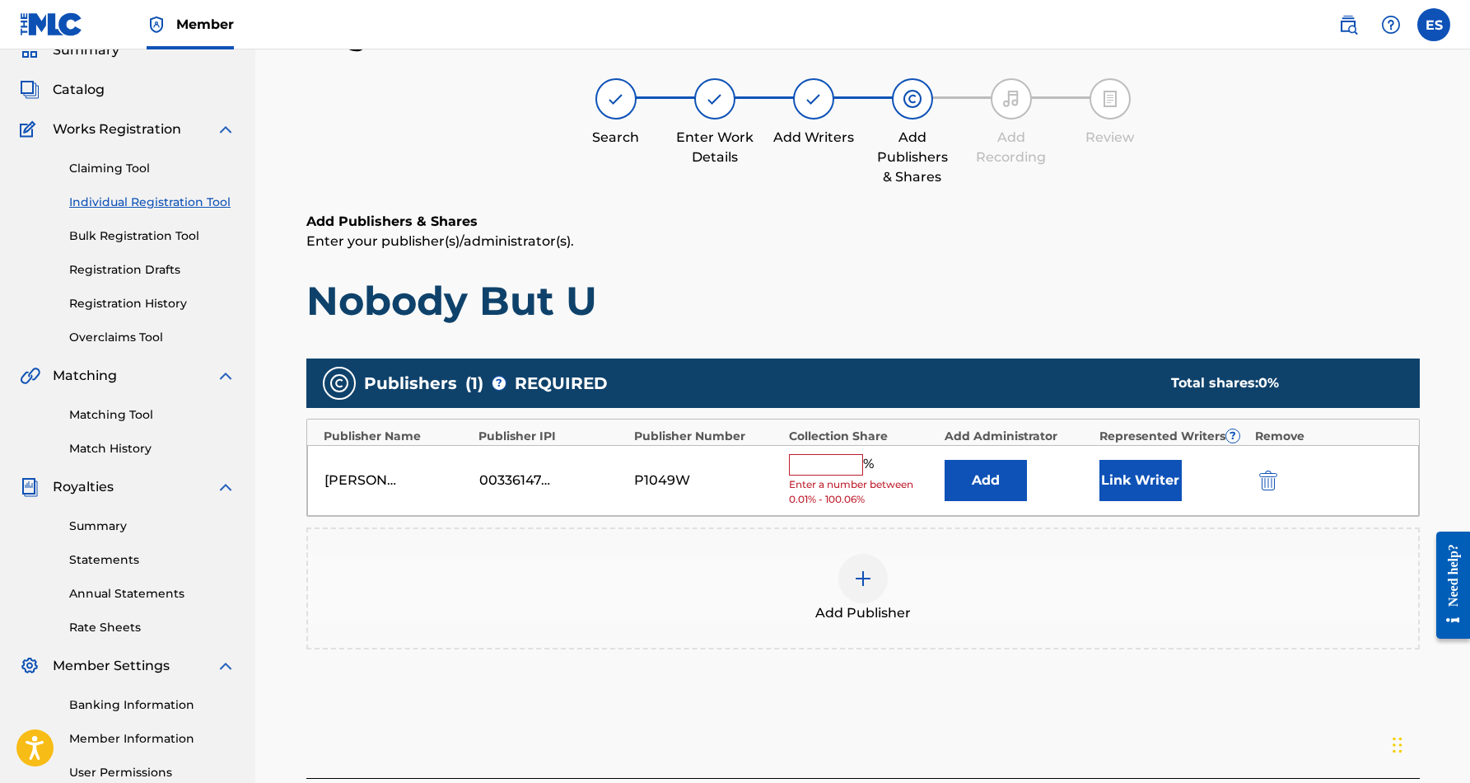
click at [829, 462] on input "text" at bounding box center [826, 464] width 74 height 21
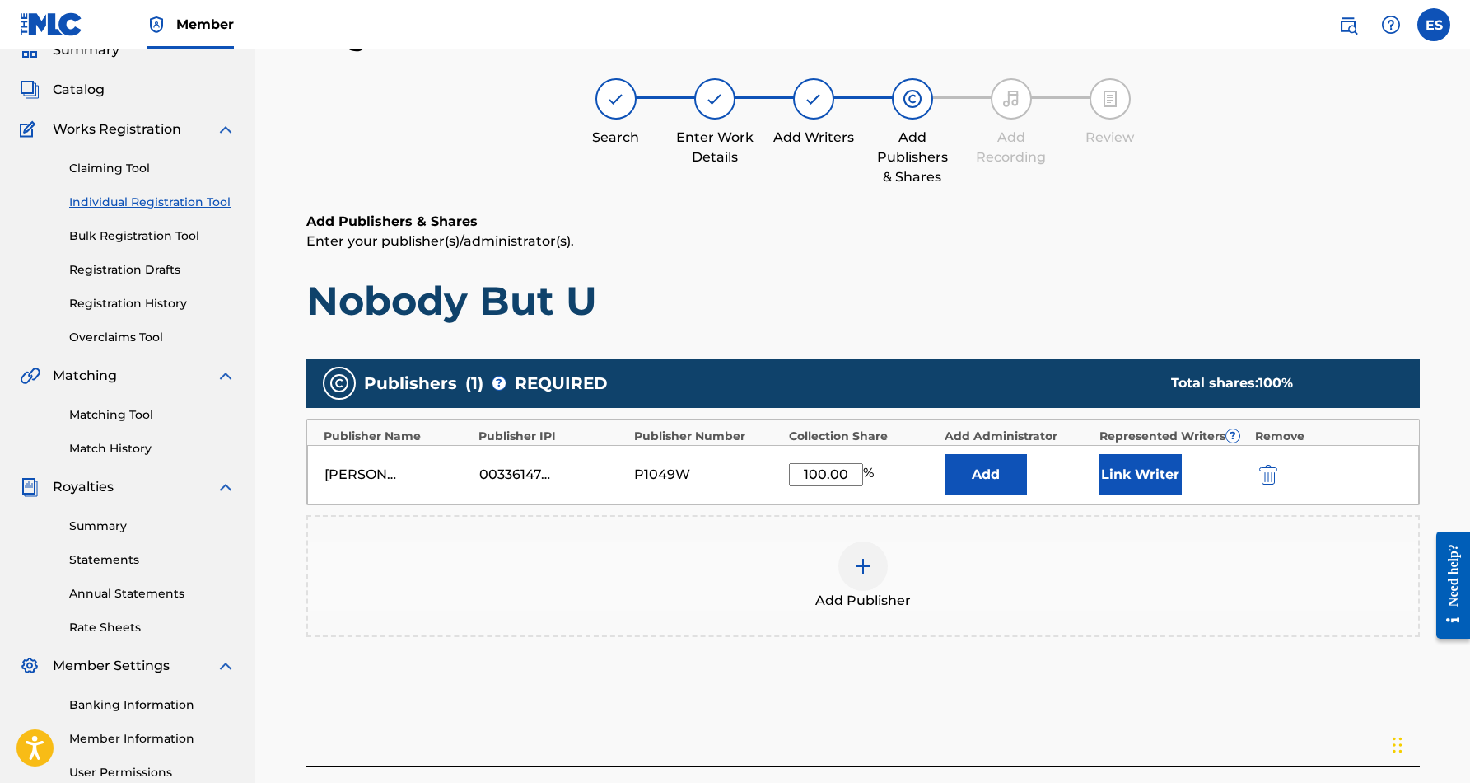
type input "100.00"
click at [894, 278] on h1 "Nobody But U" at bounding box center [863, 300] width 1114 height 49
click at [1130, 500] on div "[PERSON_NAME] STAR MUZIC 00336147471 P1049W 100.00 % Add Link Writer" at bounding box center [863, 474] width 1112 height 59
click at [1134, 479] on button "Link Writer" at bounding box center [1141, 474] width 82 height 41
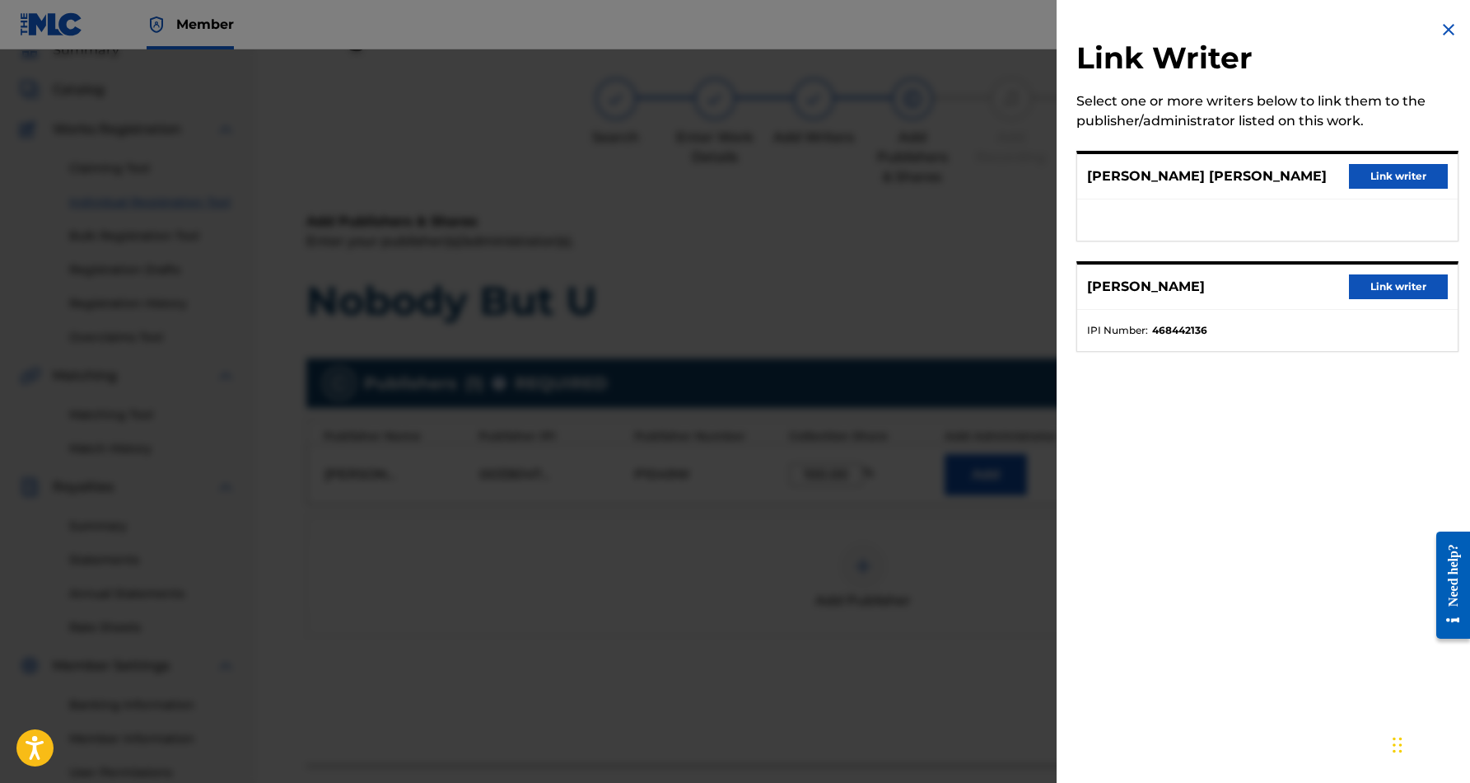
click at [1370, 173] on button "Link writer" at bounding box center [1398, 176] width 99 height 25
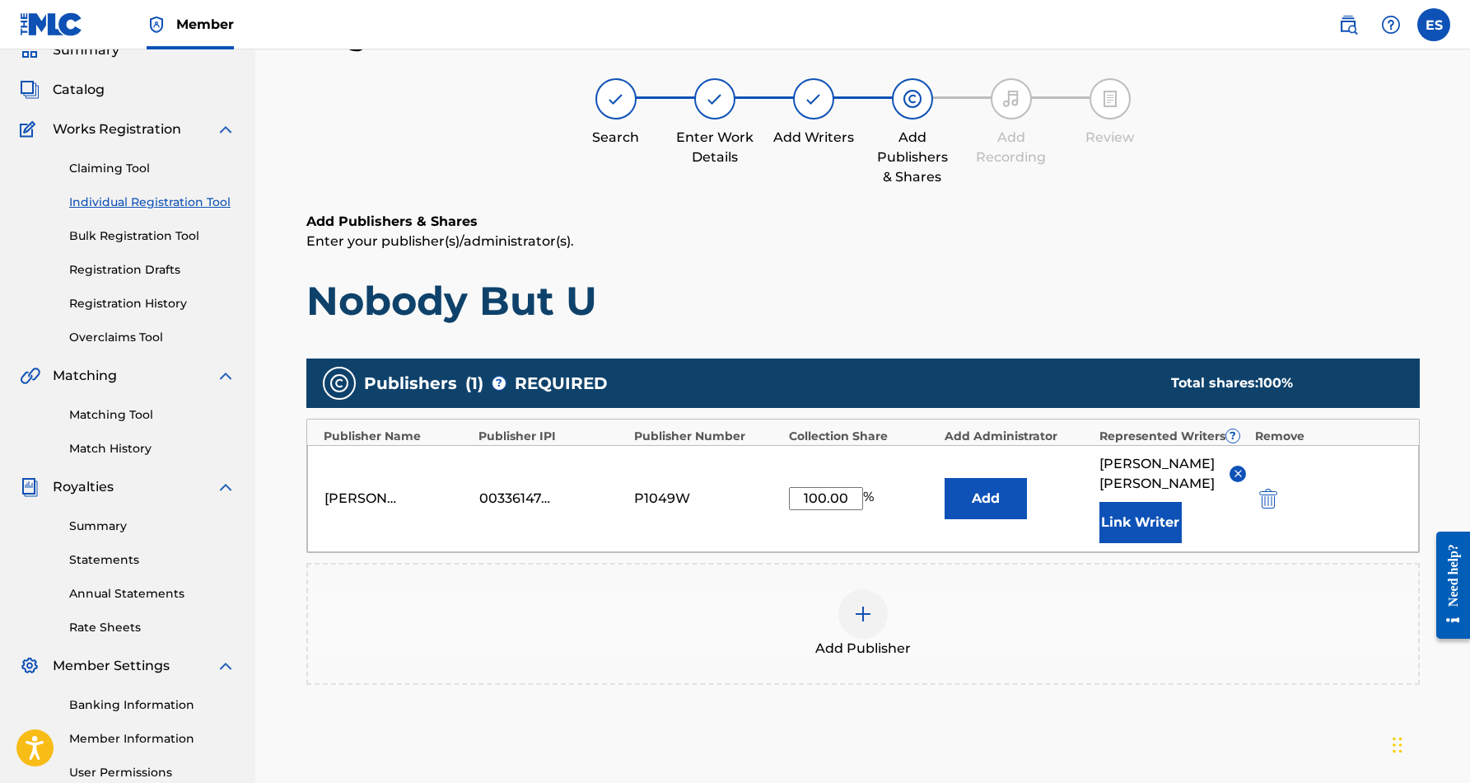
click at [1133, 523] on button "Link Writer" at bounding box center [1141, 522] width 82 height 41
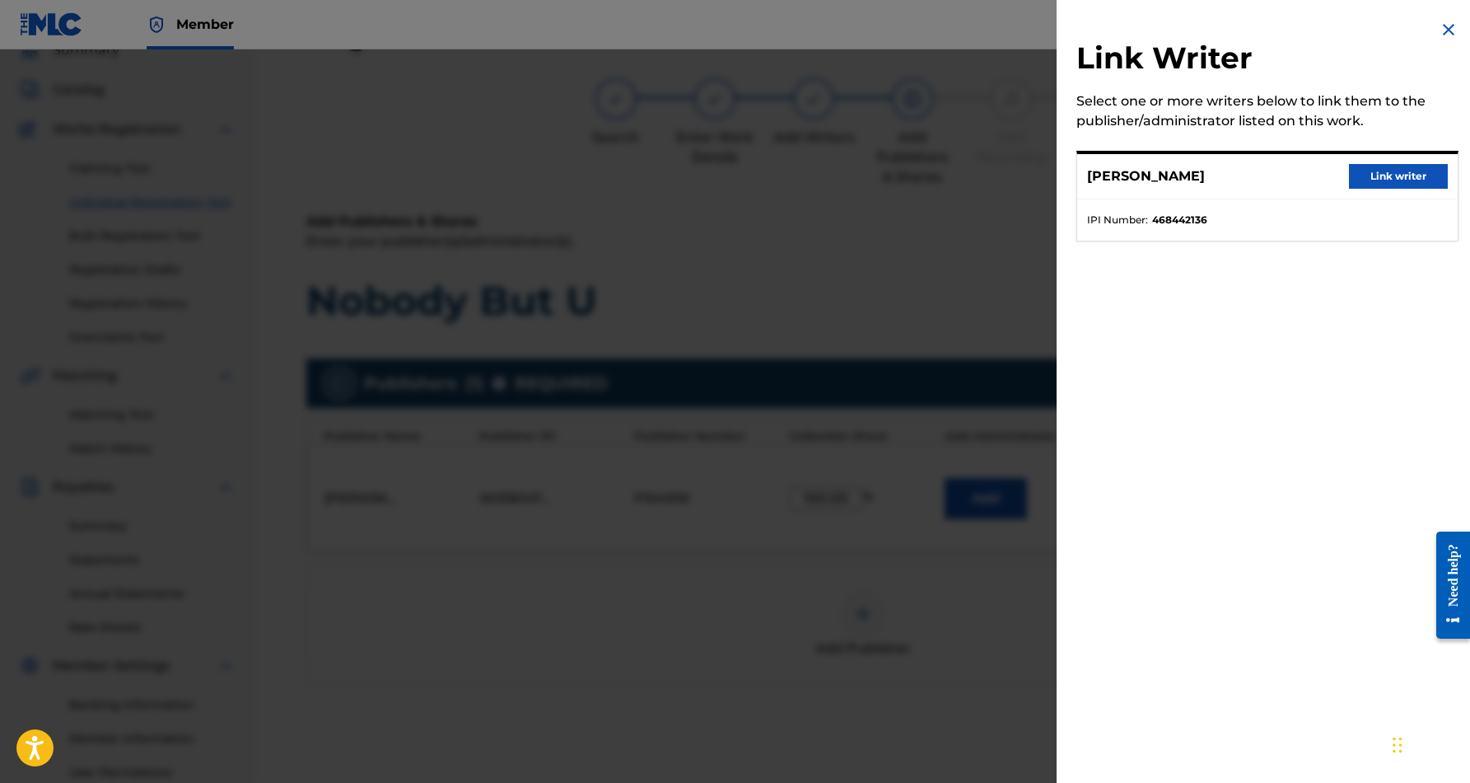
click at [1358, 176] on button "Link writer" at bounding box center [1398, 176] width 99 height 25
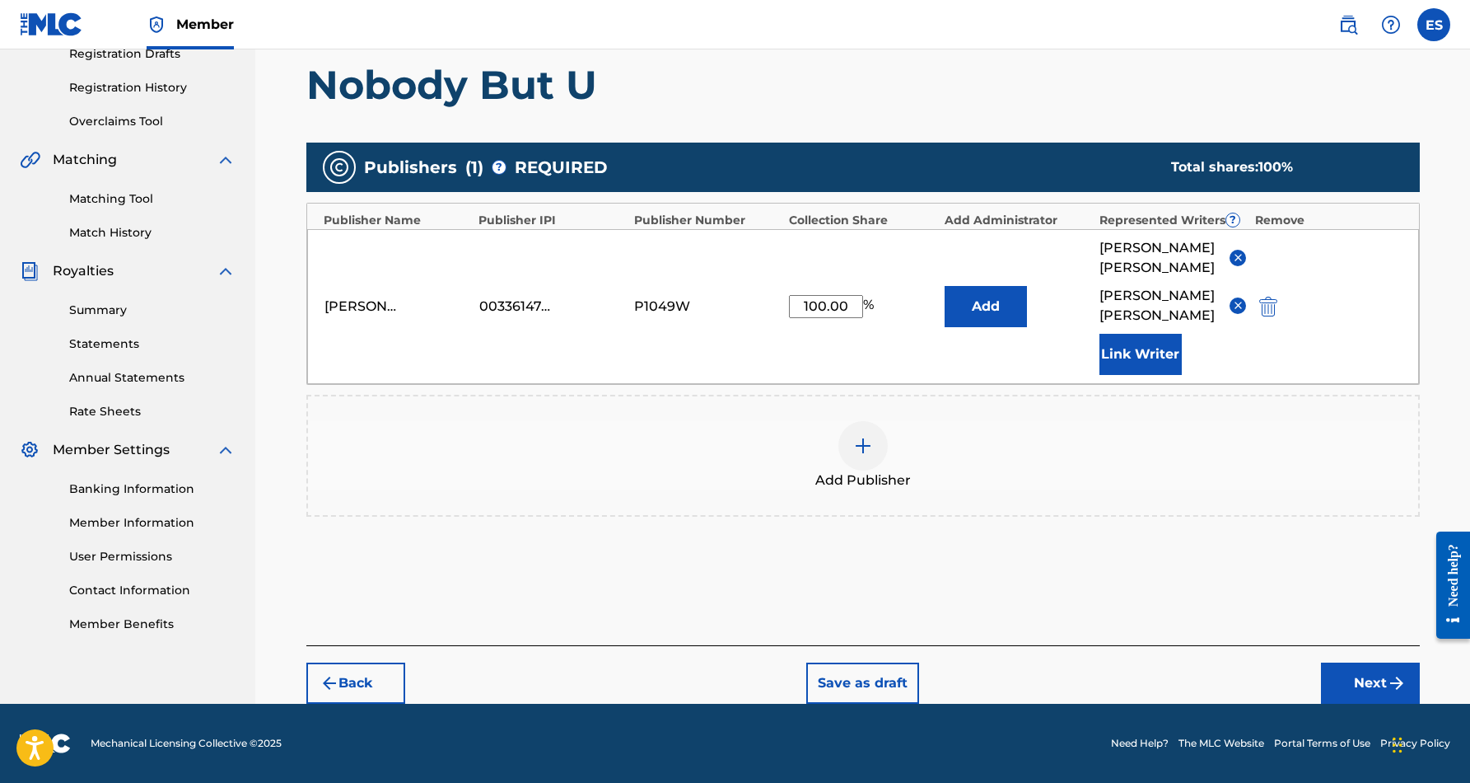
scroll to position [290, 0]
click at [1351, 675] on button "Next" at bounding box center [1370, 682] width 99 height 41
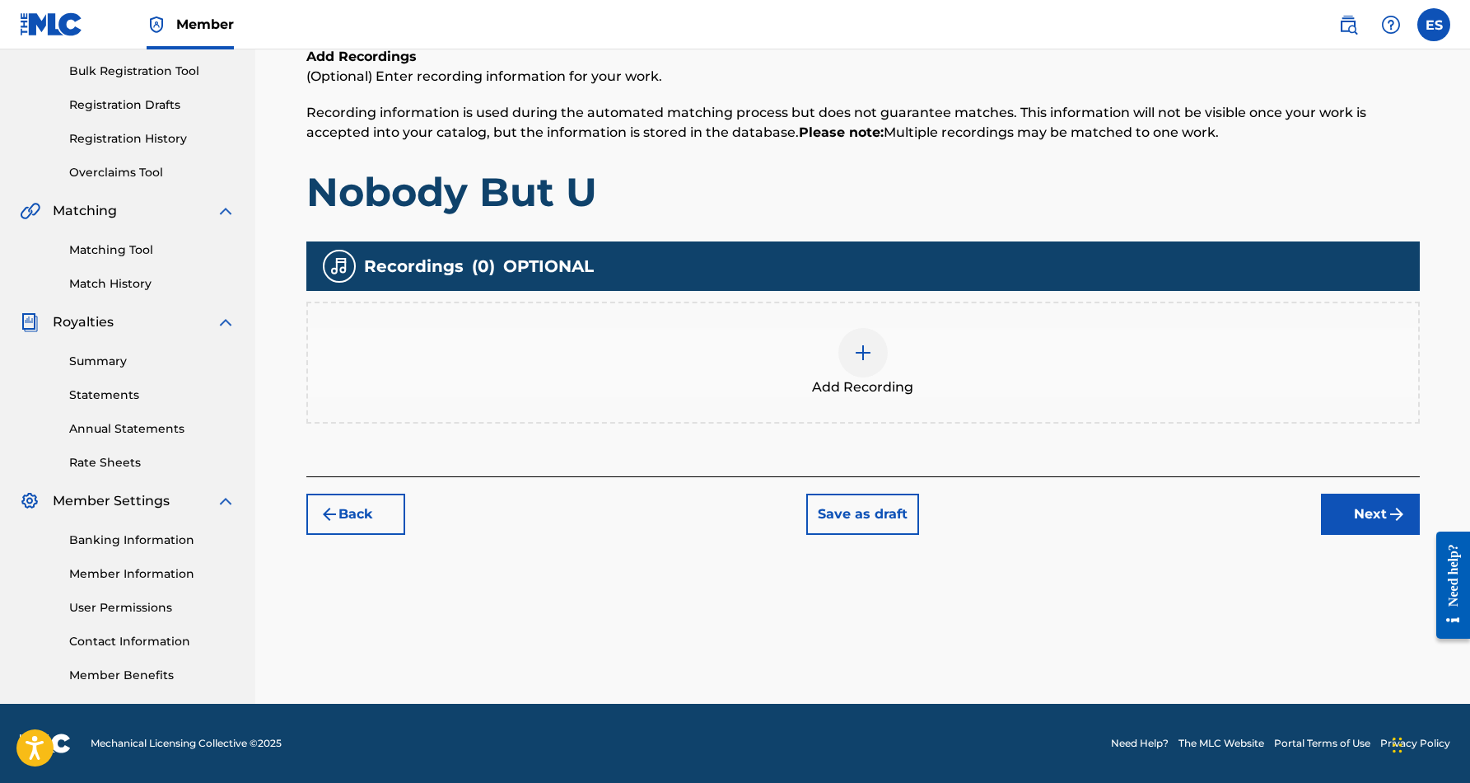
click at [868, 355] on img at bounding box center [863, 353] width 20 height 20
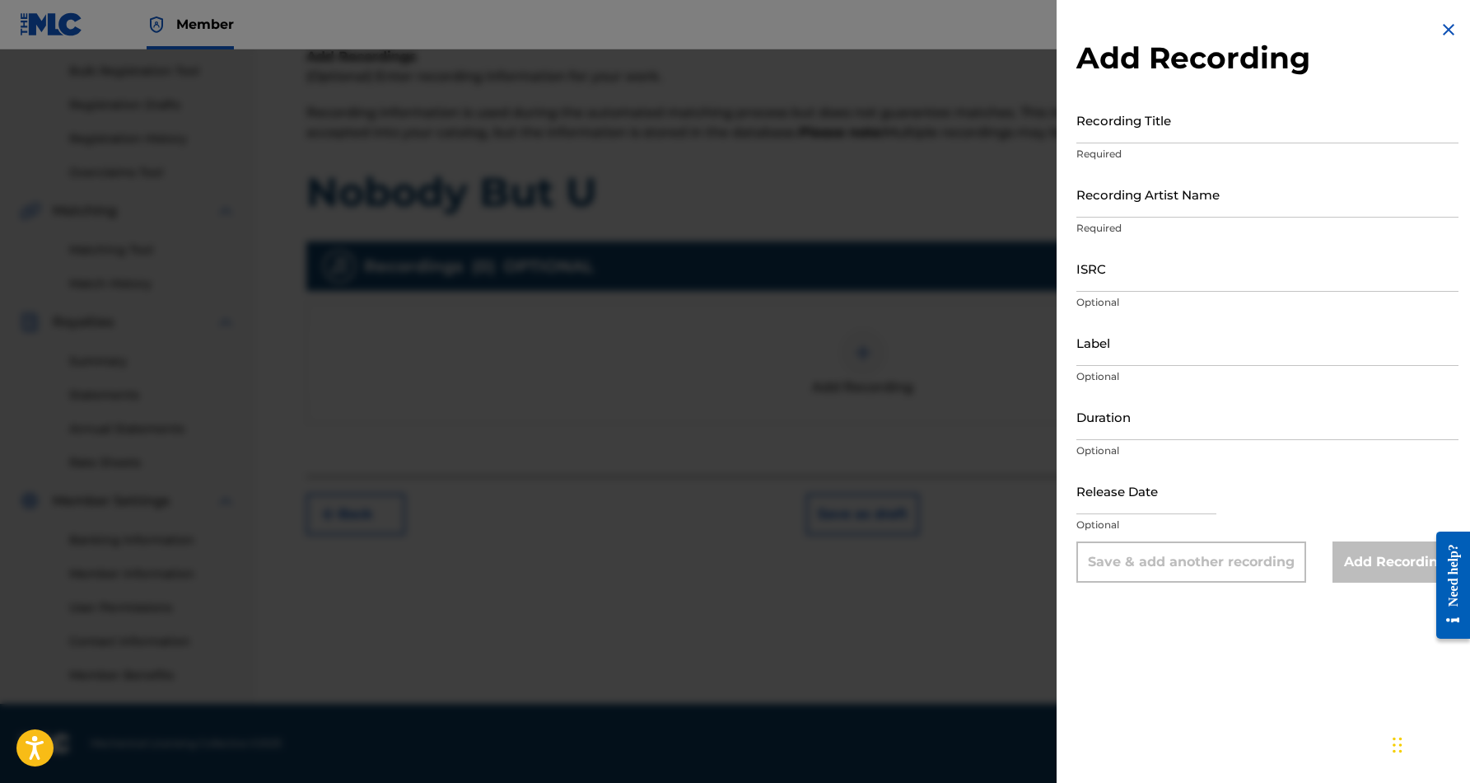
click at [1121, 119] on input "Recording Title" at bounding box center [1268, 119] width 382 height 47
paste input "Nobody But U"
type input "Nobody But U"
click at [1179, 196] on input "Recording Artist Name" at bounding box center [1268, 194] width 382 height 47
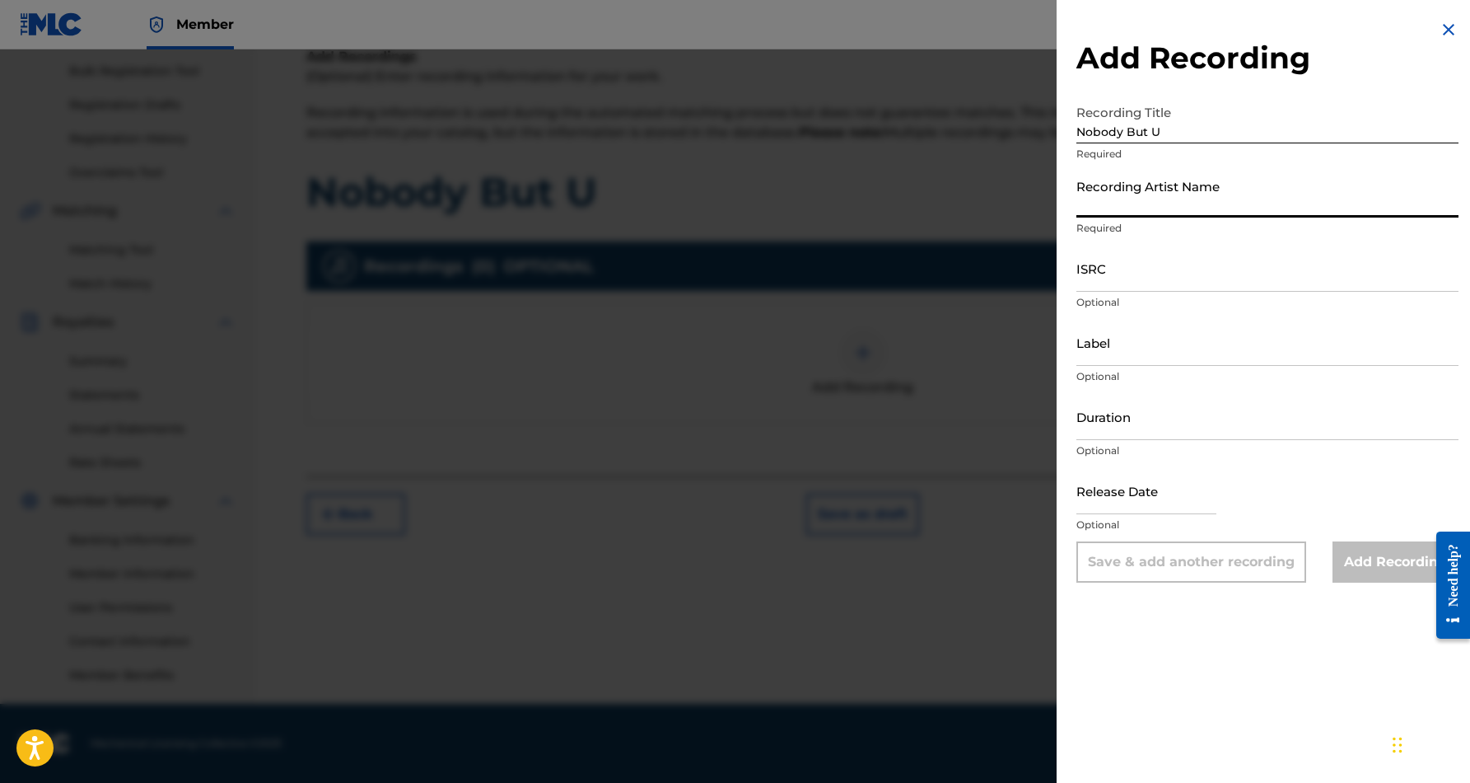
paste input "Ghetto Cowboy"
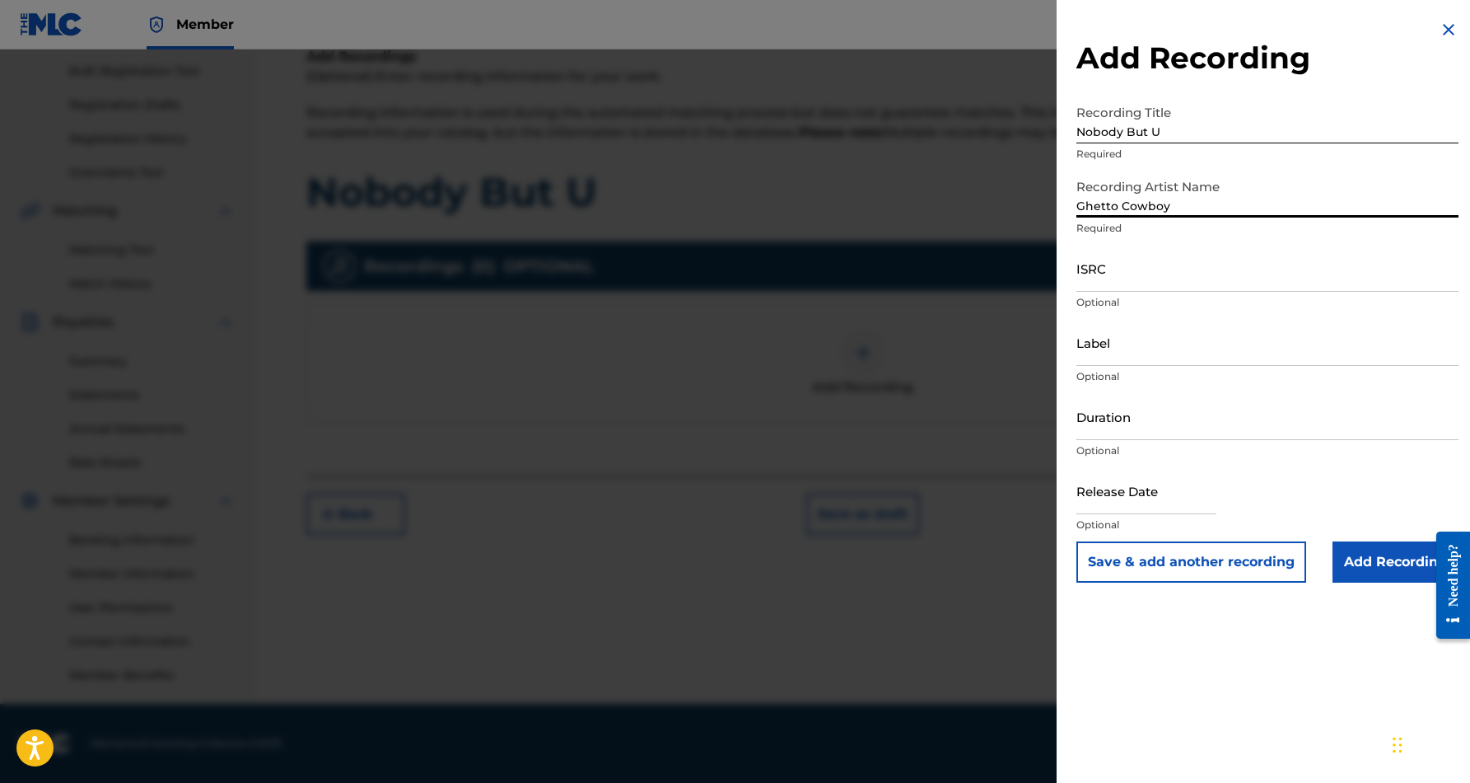
type input "Ghetto Cowboy"
click at [1201, 272] on input "ISRC" at bounding box center [1268, 268] width 382 height 47
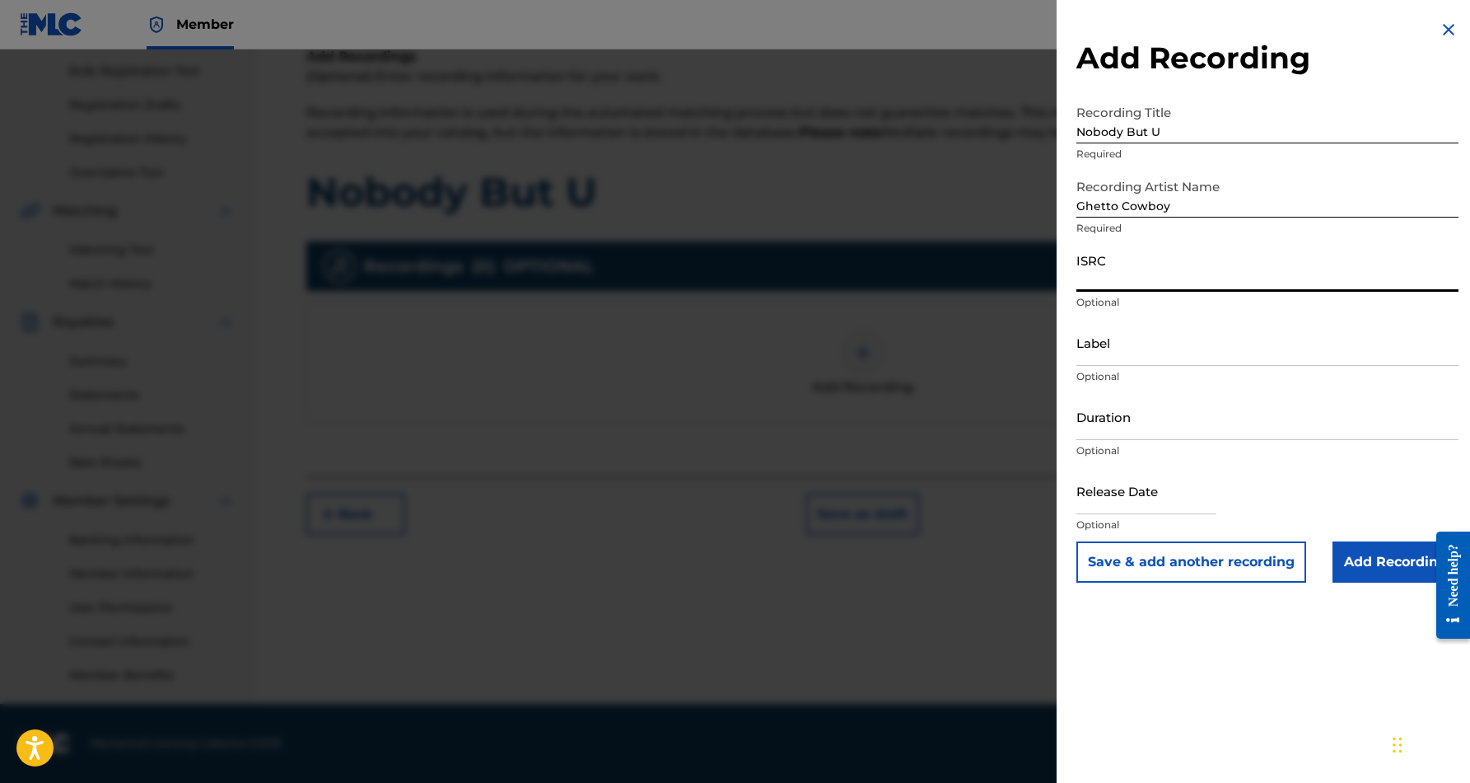
paste input "QZZ7L2571380"
type input "QZZ7L2571380"
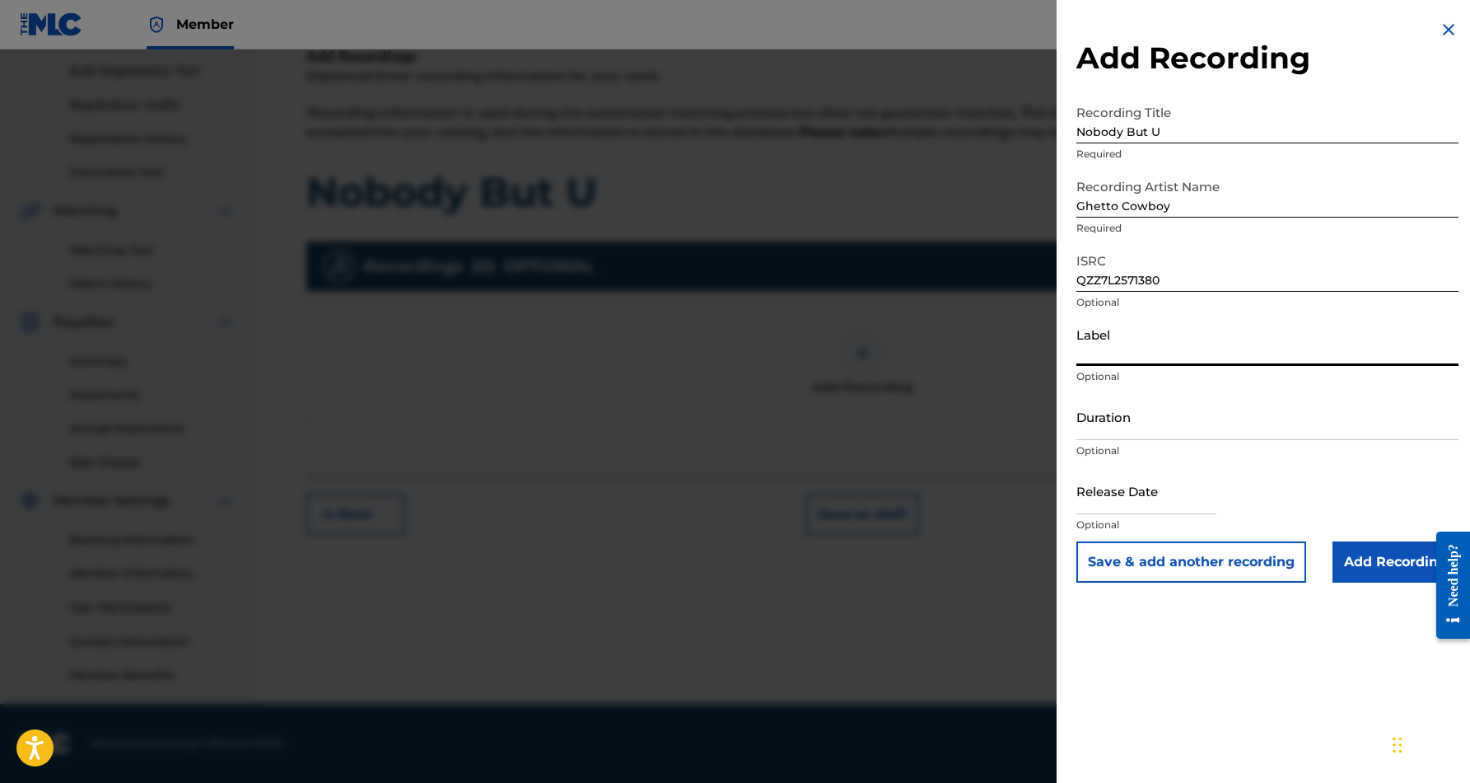
click at [1145, 353] on input "Label" at bounding box center [1268, 342] width 382 height 47
paste input "[PERSON_NAME] Beats Market Records"
type input "[PERSON_NAME] Beats Market Records"
click at [1198, 414] on input "Duration" at bounding box center [1268, 416] width 382 height 47
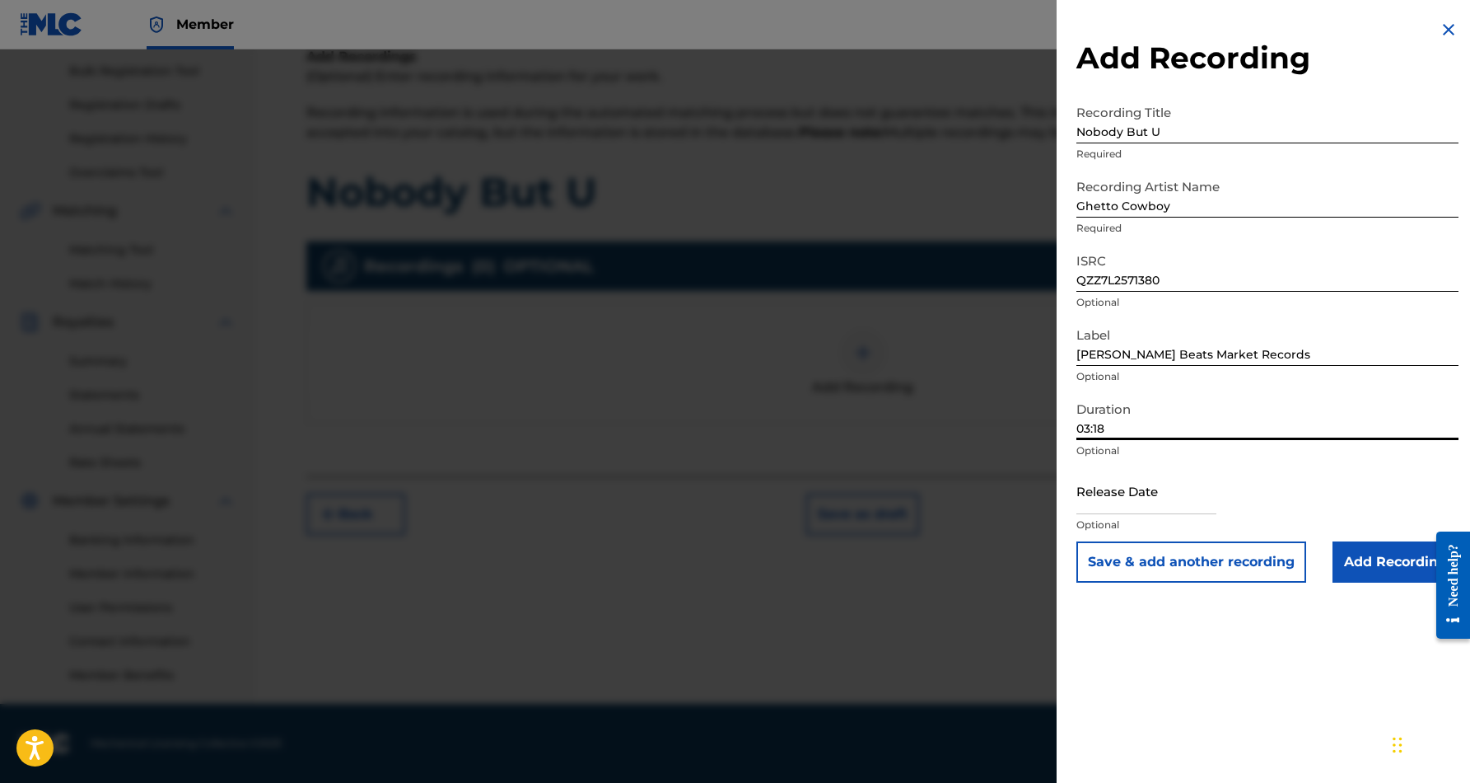
type input "03:18"
click at [1184, 483] on input "text" at bounding box center [1147, 490] width 140 height 47
select select "7"
select select "2025"
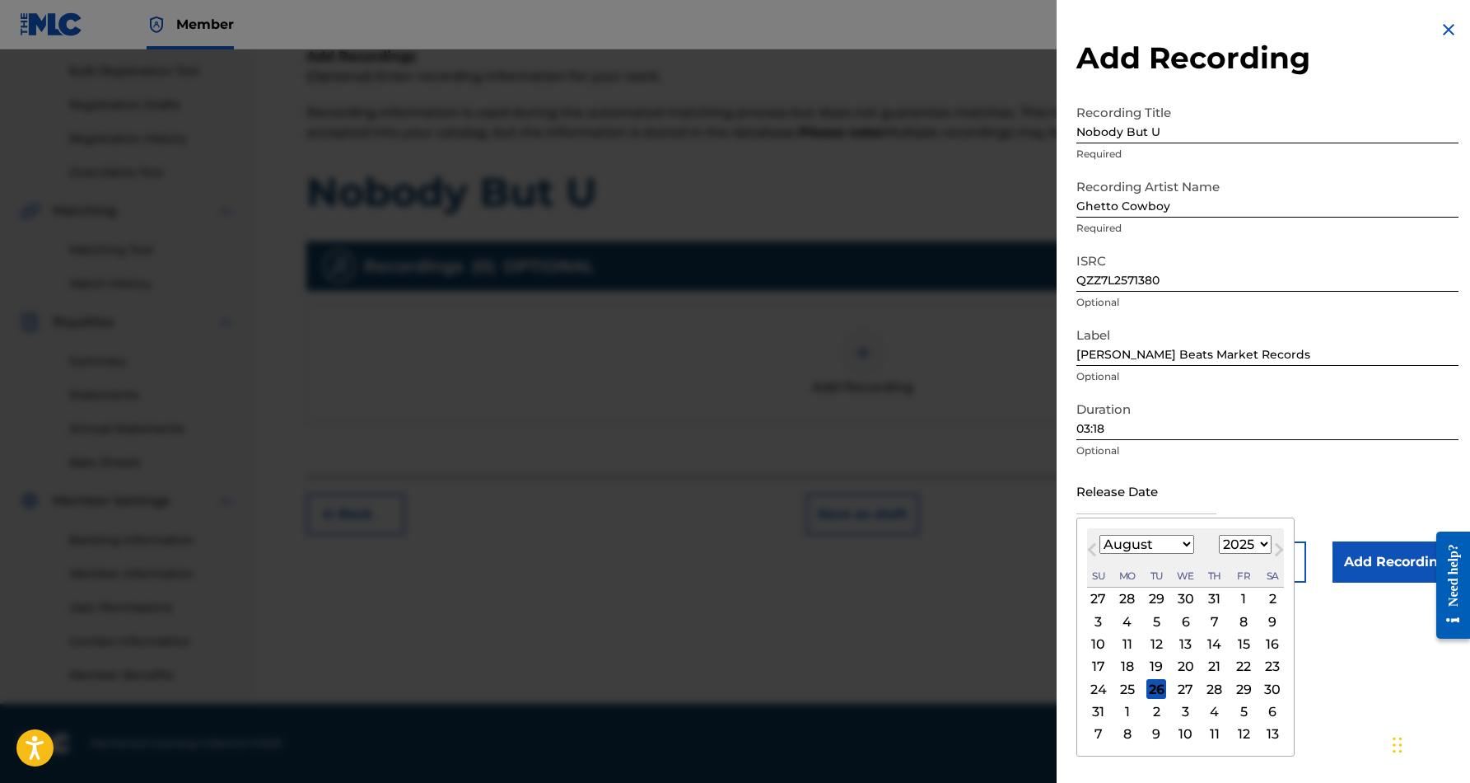
click at [1152, 690] on div "26" at bounding box center [1157, 689] width 20 height 20
type input "[DATE]"
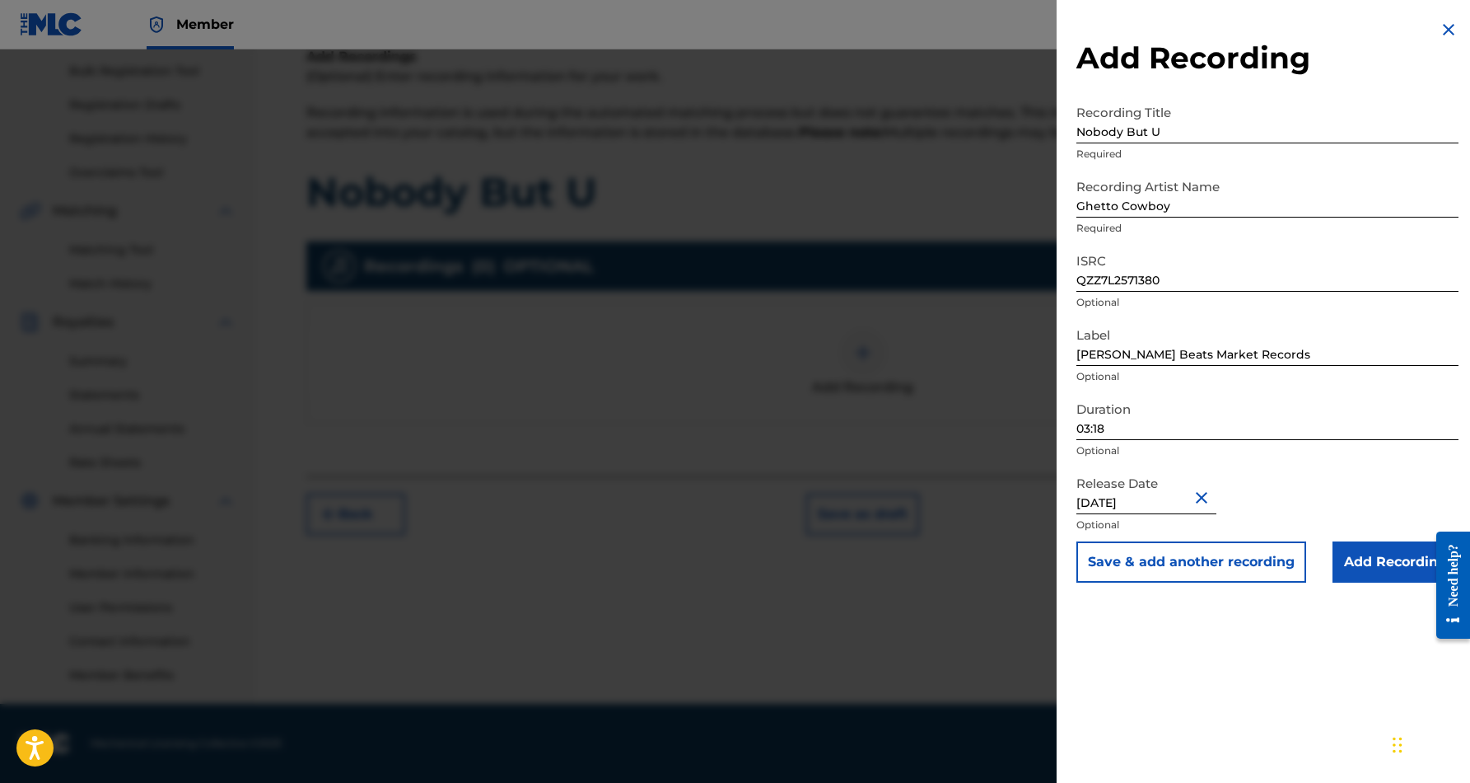
click at [1182, 685] on div "Add Recording Recording Title Nobody But U Required Recording Artist Name Ghett…" at bounding box center [1268, 391] width 422 height 783
click at [1381, 568] on input "Add Recording" at bounding box center [1396, 561] width 126 height 41
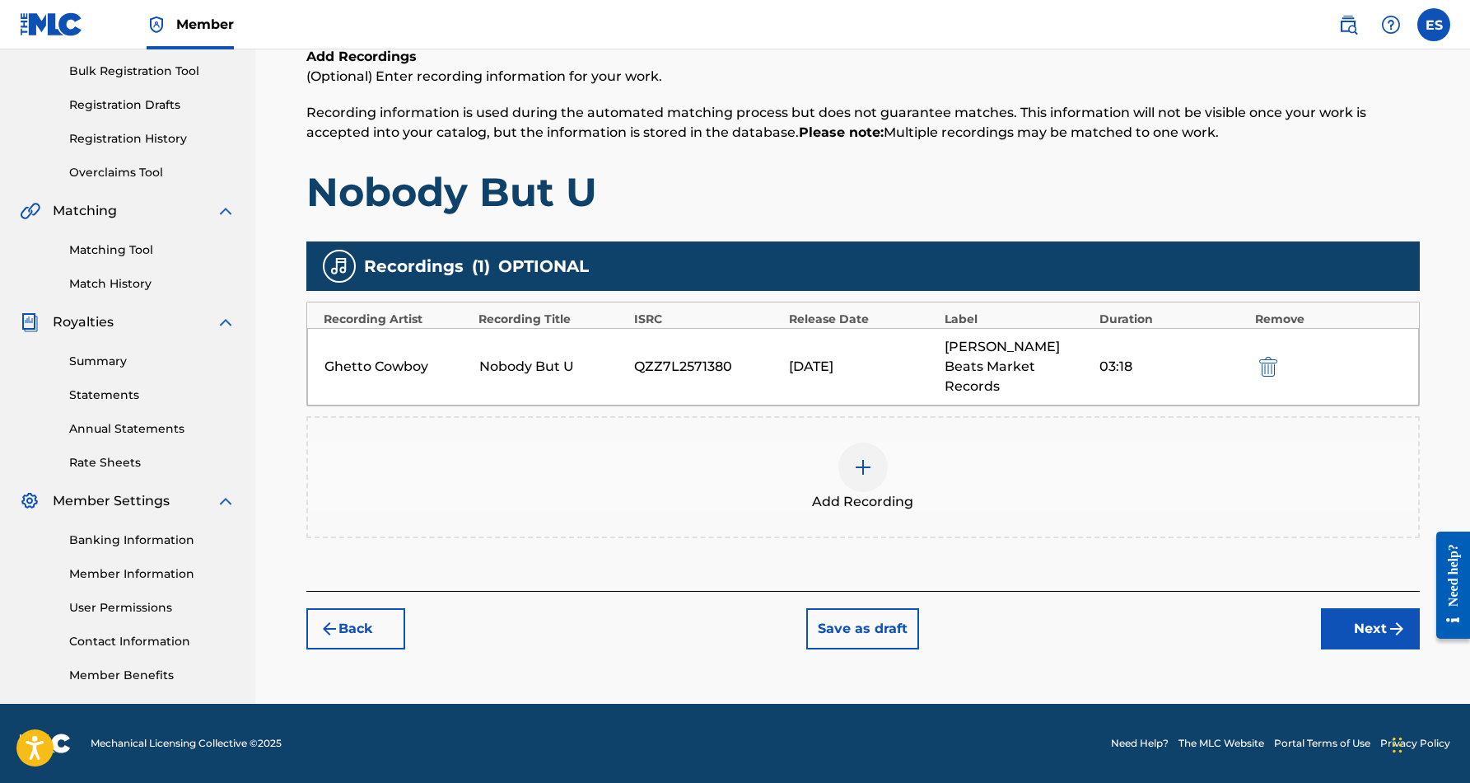
click at [1354, 608] on button "Next" at bounding box center [1370, 628] width 99 height 41
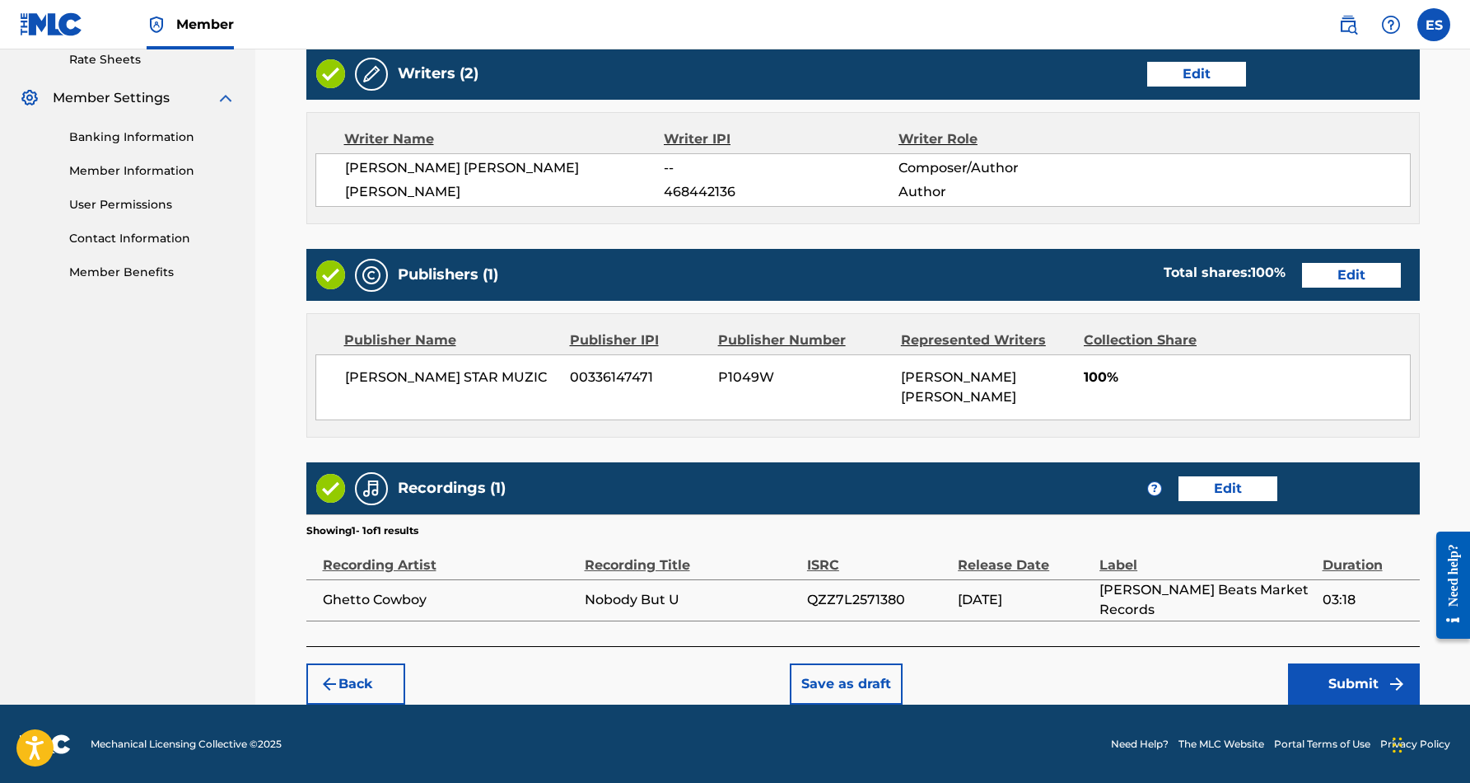
scroll to position [641, 0]
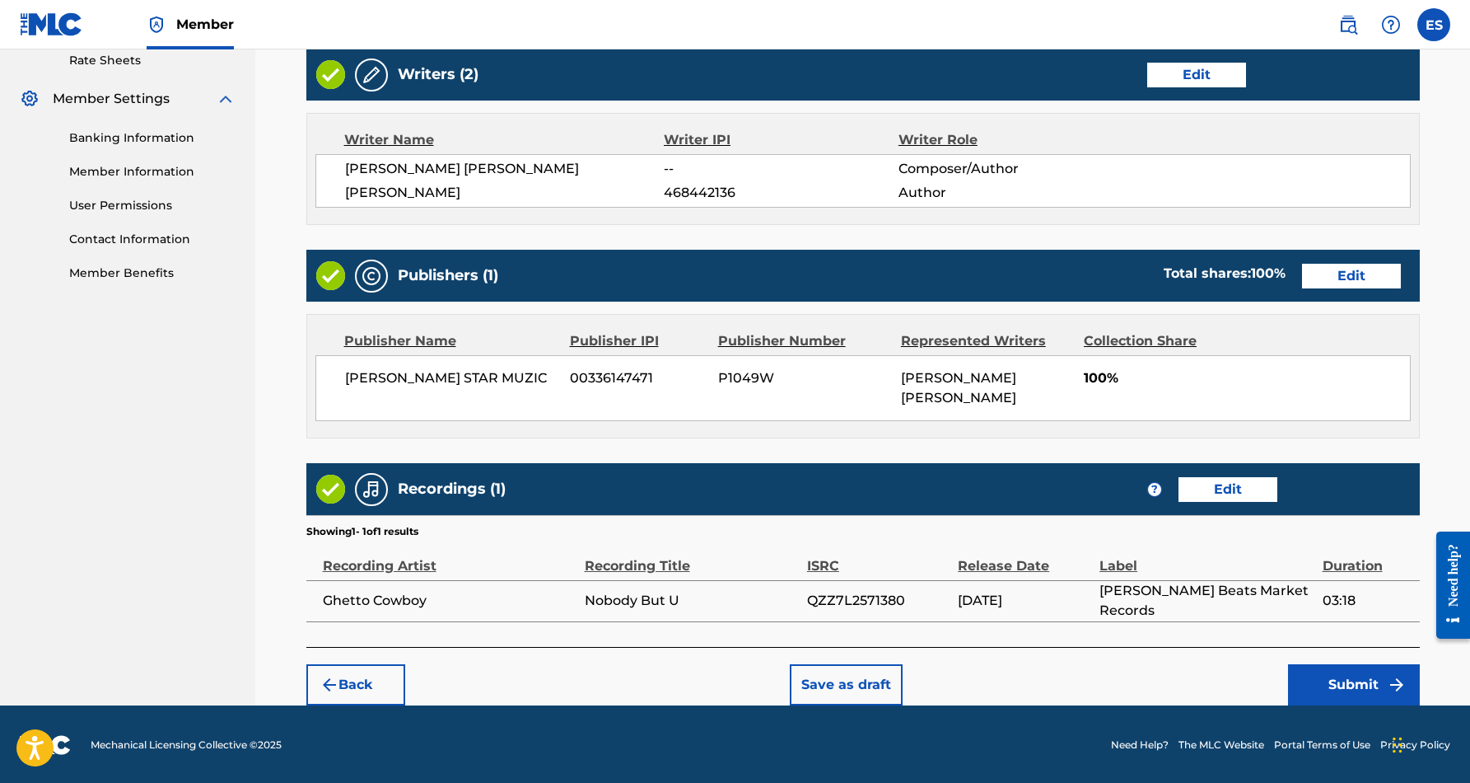
click at [1339, 671] on button "Submit" at bounding box center [1354, 684] width 132 height 41
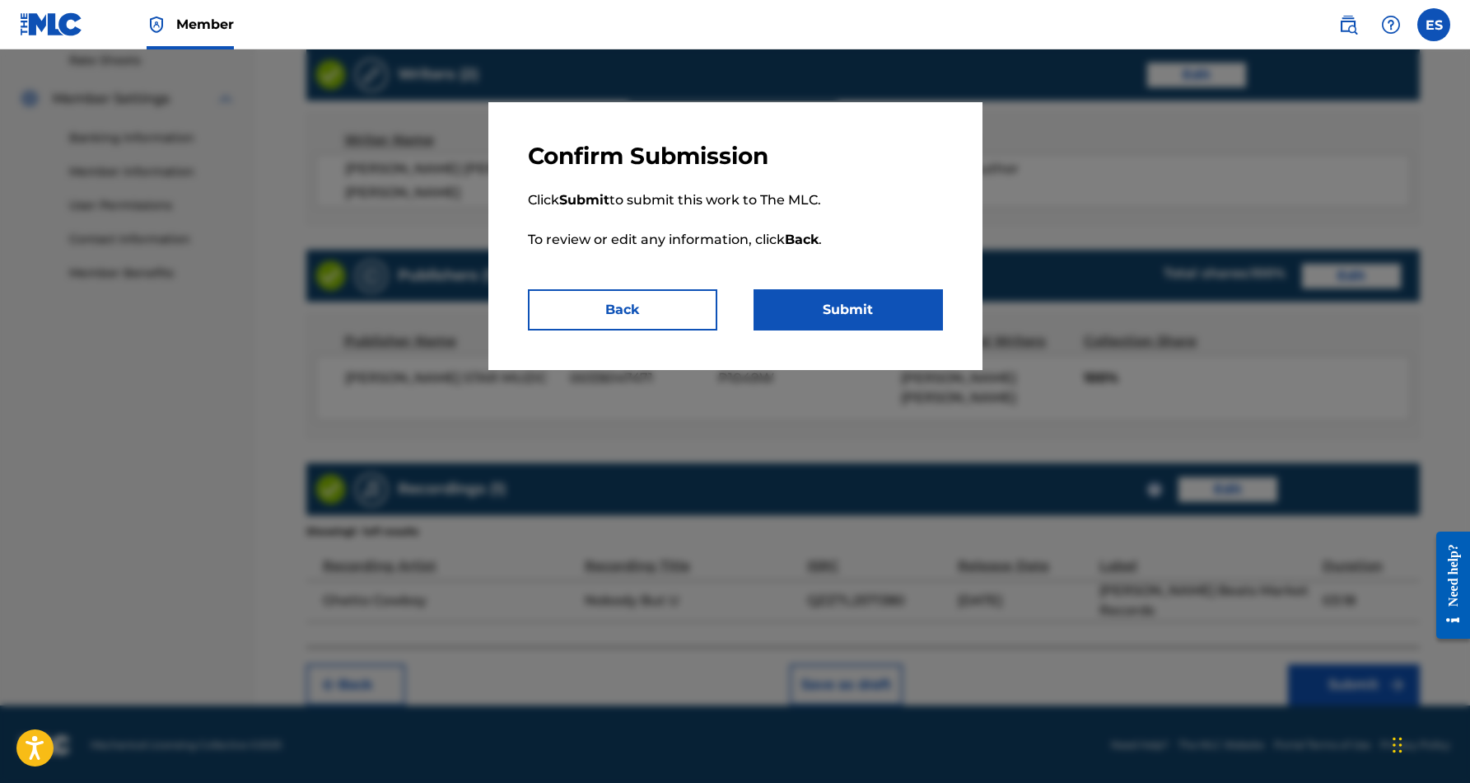
click at [899, 301] on button "Submit" at bounding box center [848, 309] width 189 height 41
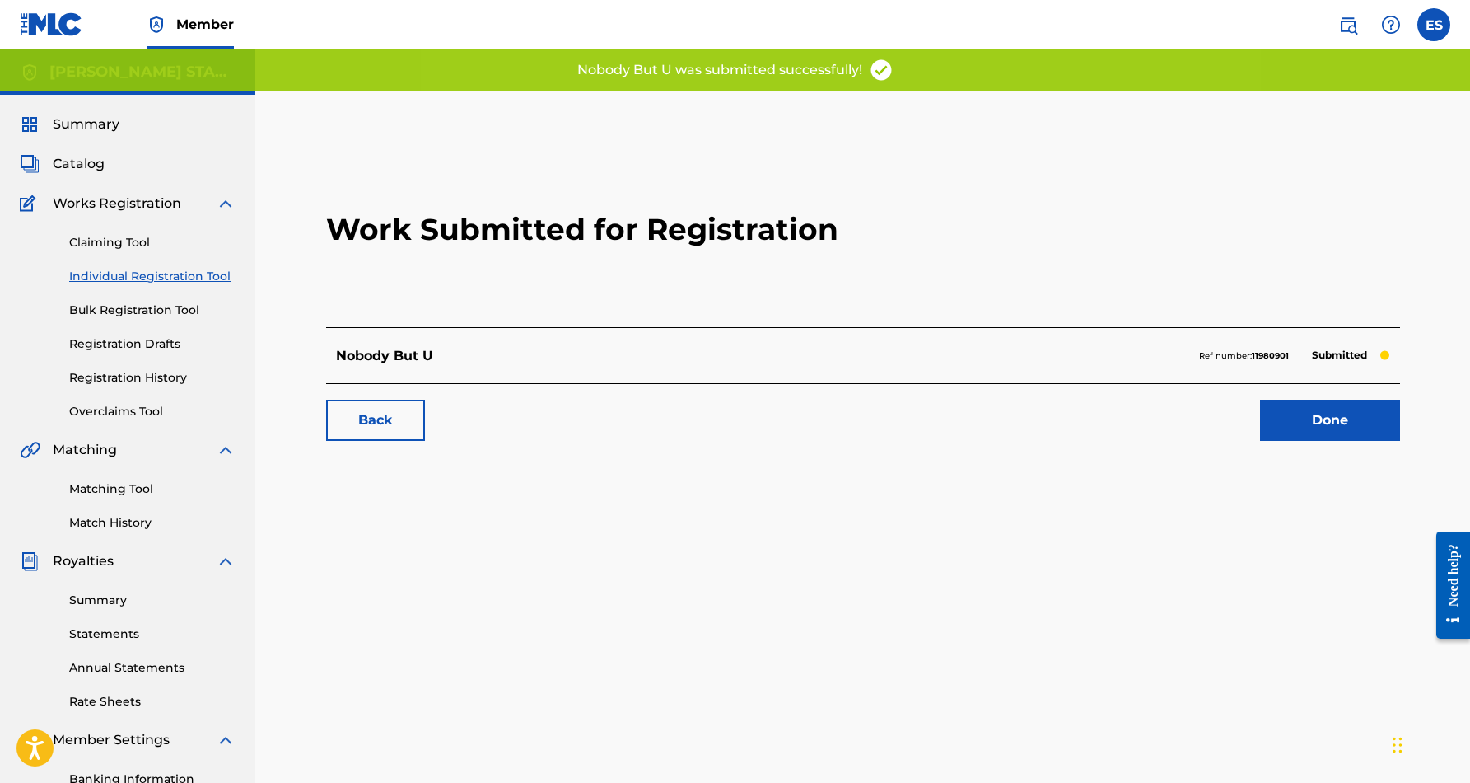
click at [1431, 26] on label at bounding box center [1434, 24] width 33 height 33
click at [1434, 25] on input "ES [PERSON_NAME] [EMAIL_ADDRESS][DOMAIN_NAME] Notification Preferences Profile …" at bounding box center [1434, 25] width 0 height 0
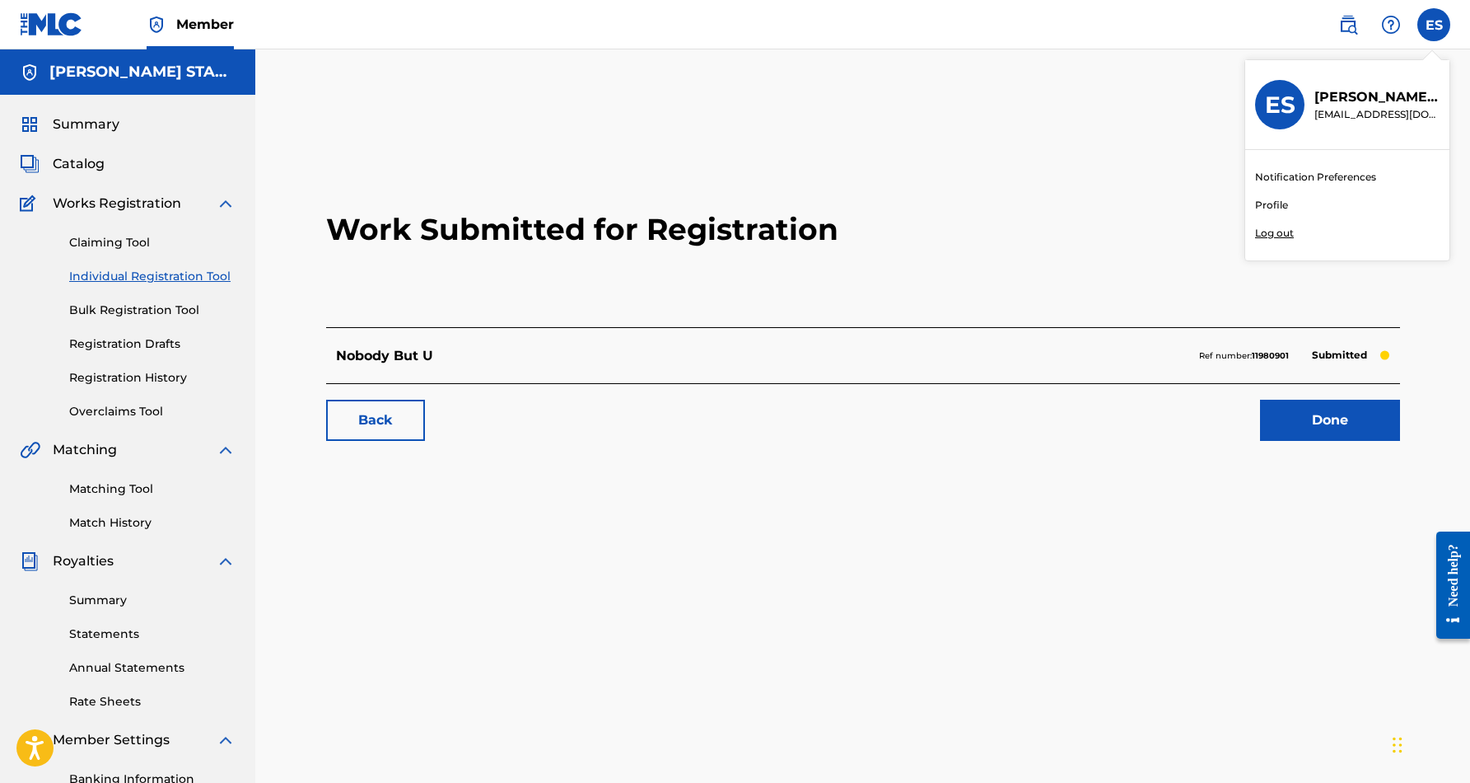
click at [1283, 231] on p "Log out" at bounding box center [1274, 233] width 39 height 15
click at [1434, 25] on input "ES [PERSON_NAME] [EMAIL_ADDRESS][DOMAIN_NAME] Notification Preferences Profile …" at bounding box center [1434, 25] width 0 height 0
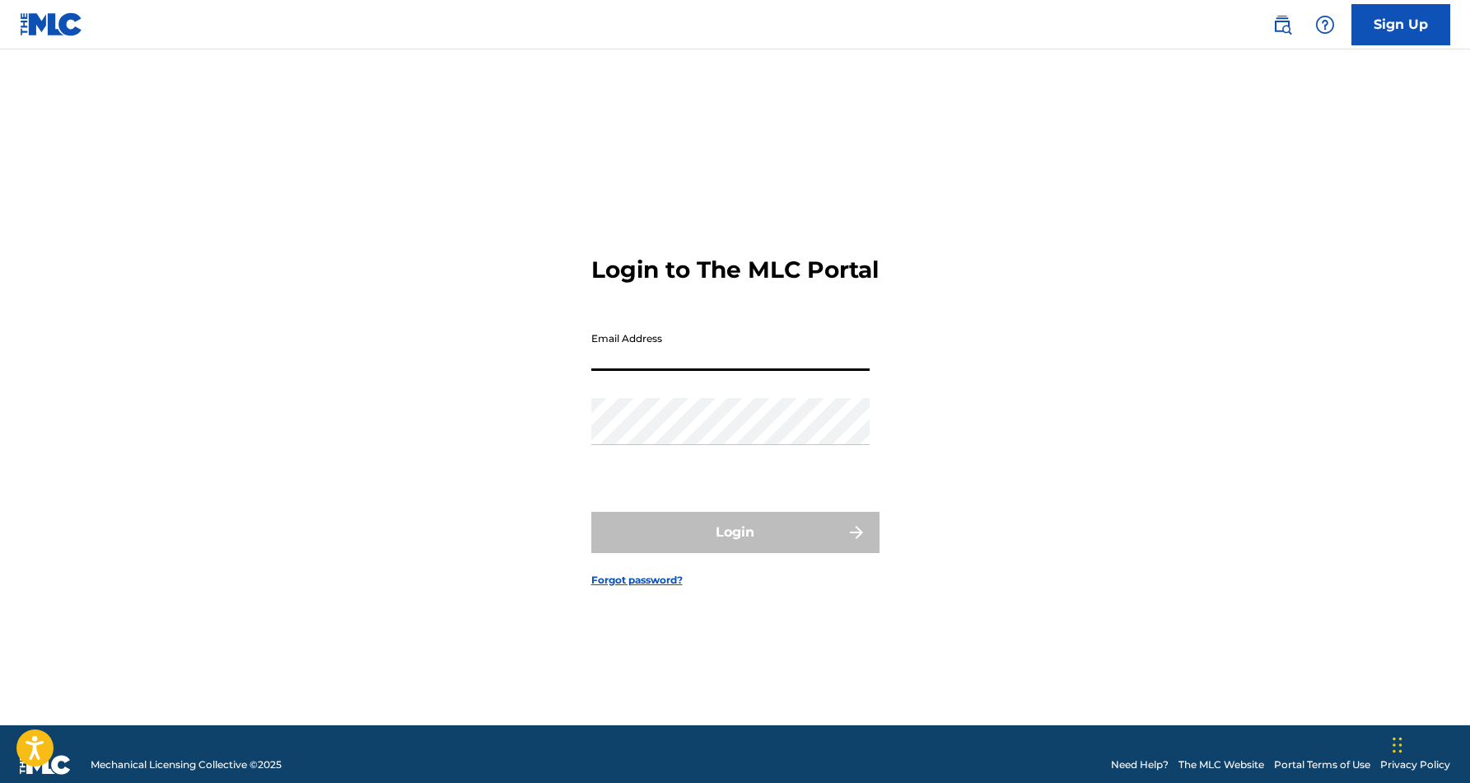
type input "[EMAIL_ADDRESS][DOMAIN_NAME]"
click at [735, 546] on button "Login" at bounding box center [735, 532] width 288 height 41
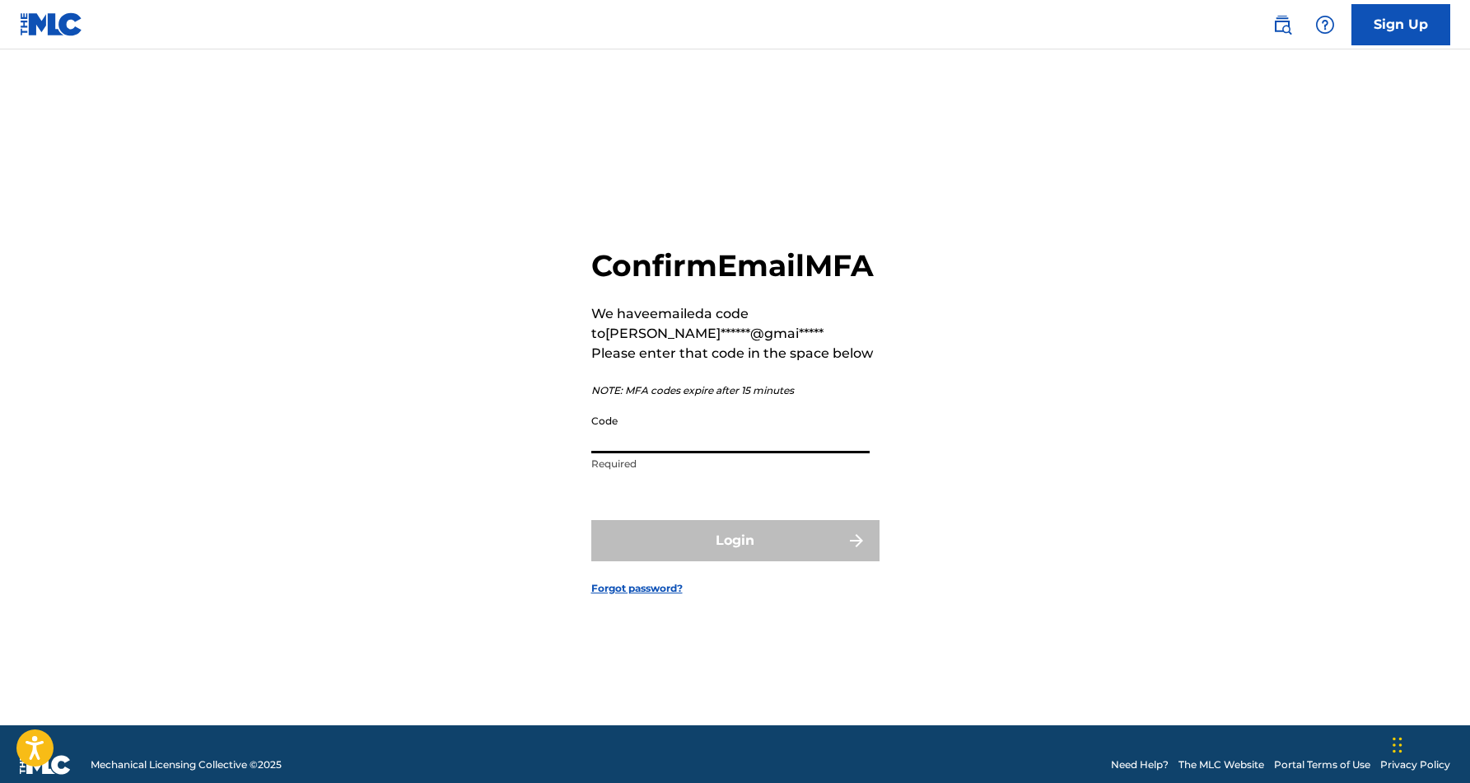
click at [660, 451] on input "Code" at bounding box center [730, 429] width 278 height 47
paste input "253374"
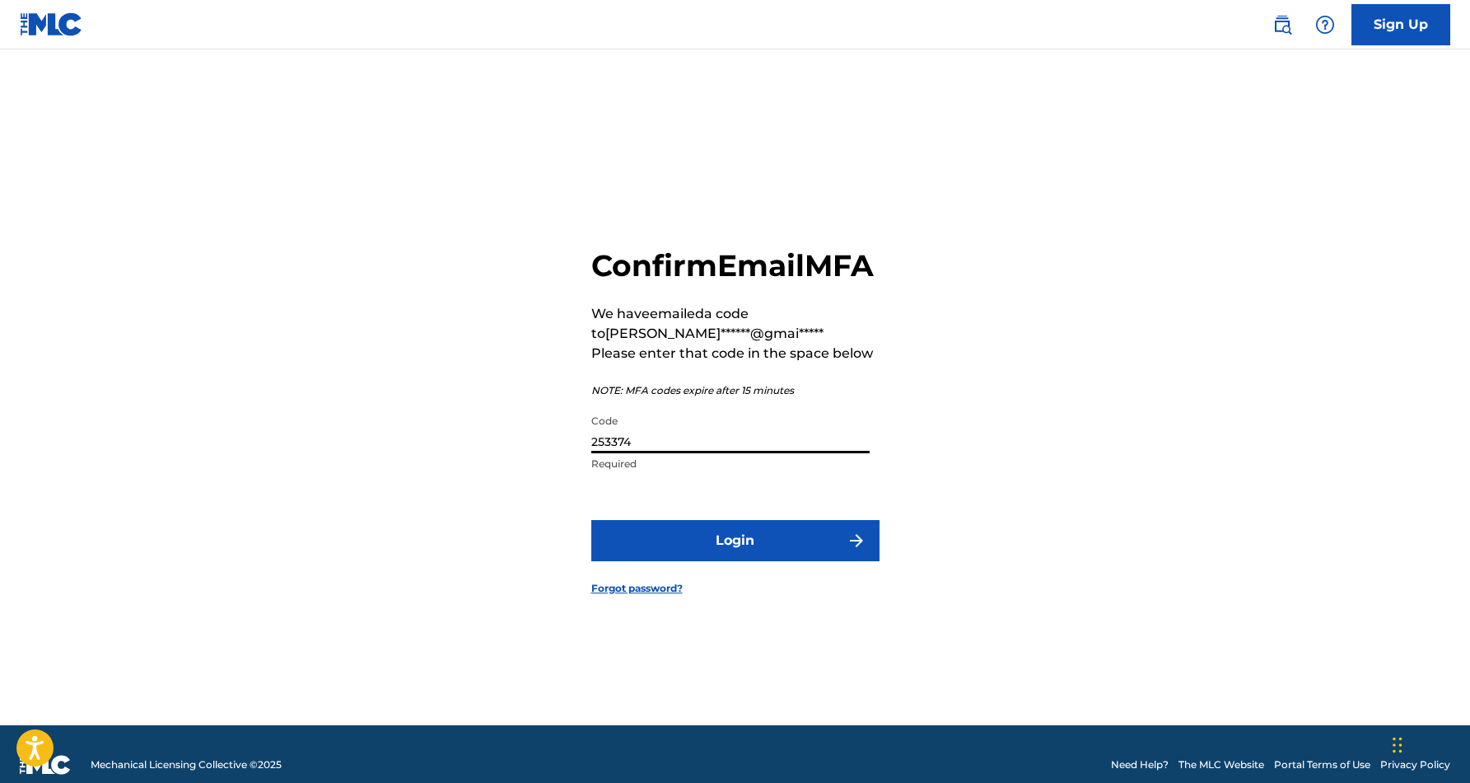
type input "253374"
click at [700, 561] on button "Login" at bounding box center [735, 540] width 288 height 41
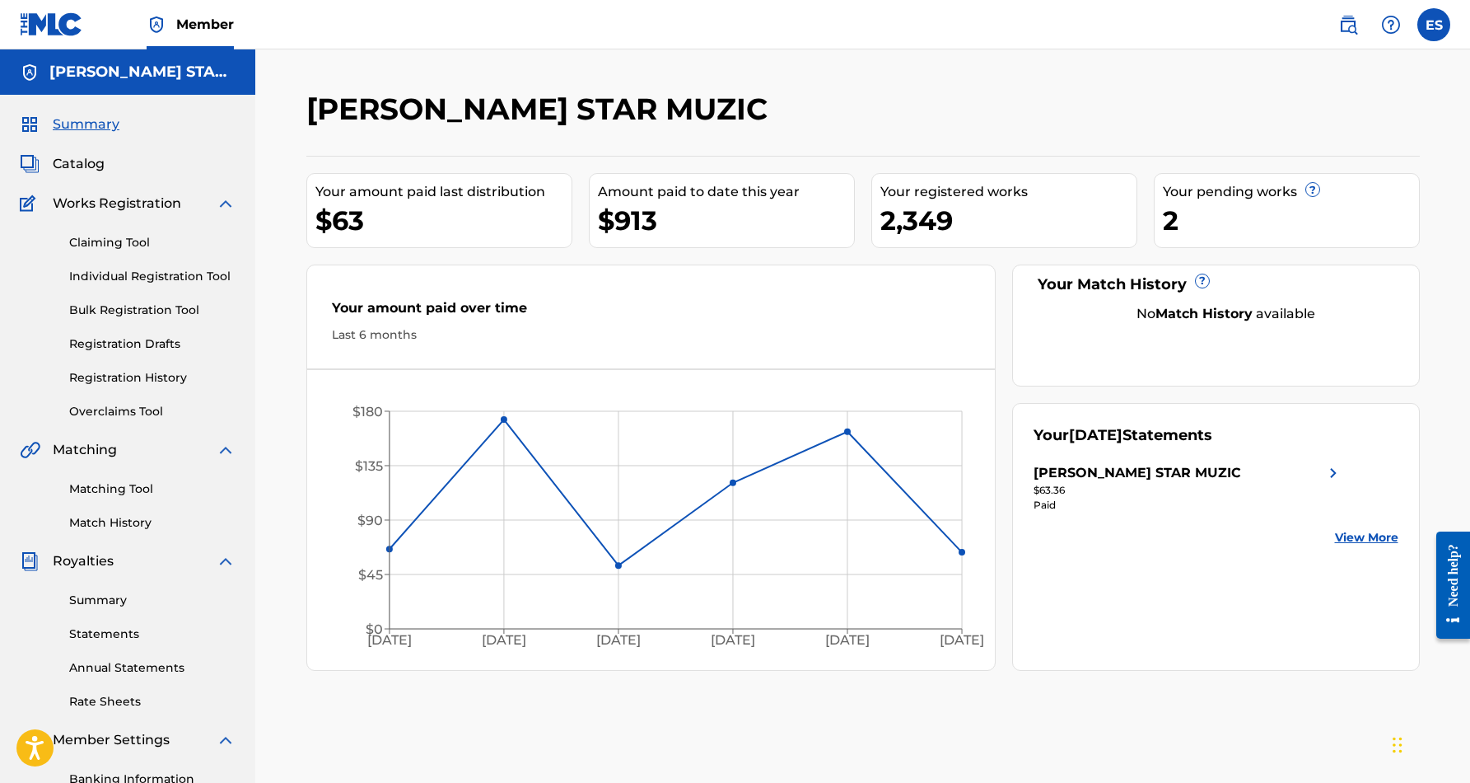
click at [227, 558] on img at bounding box center [226, 561] width 20 height 20
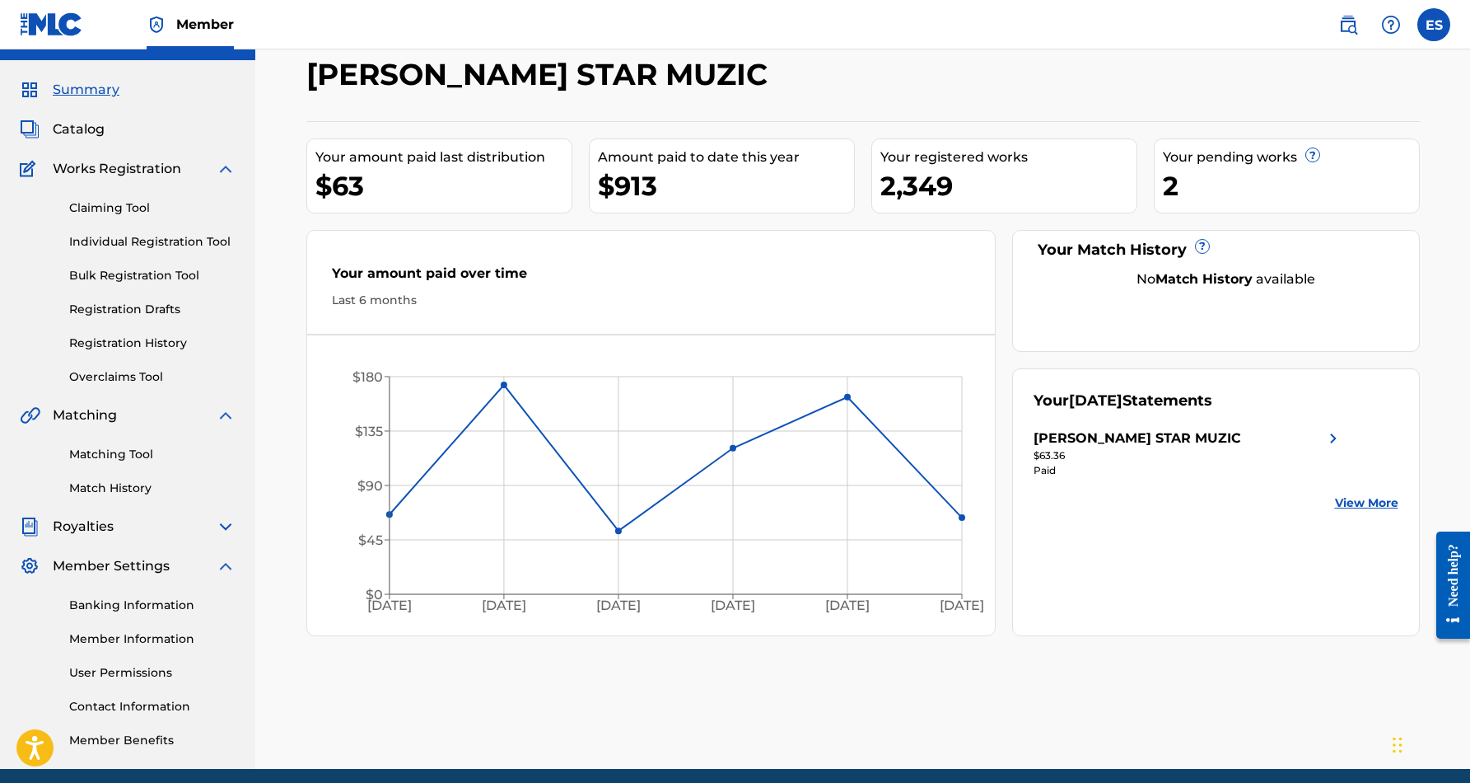
scroll to position [12, 0]
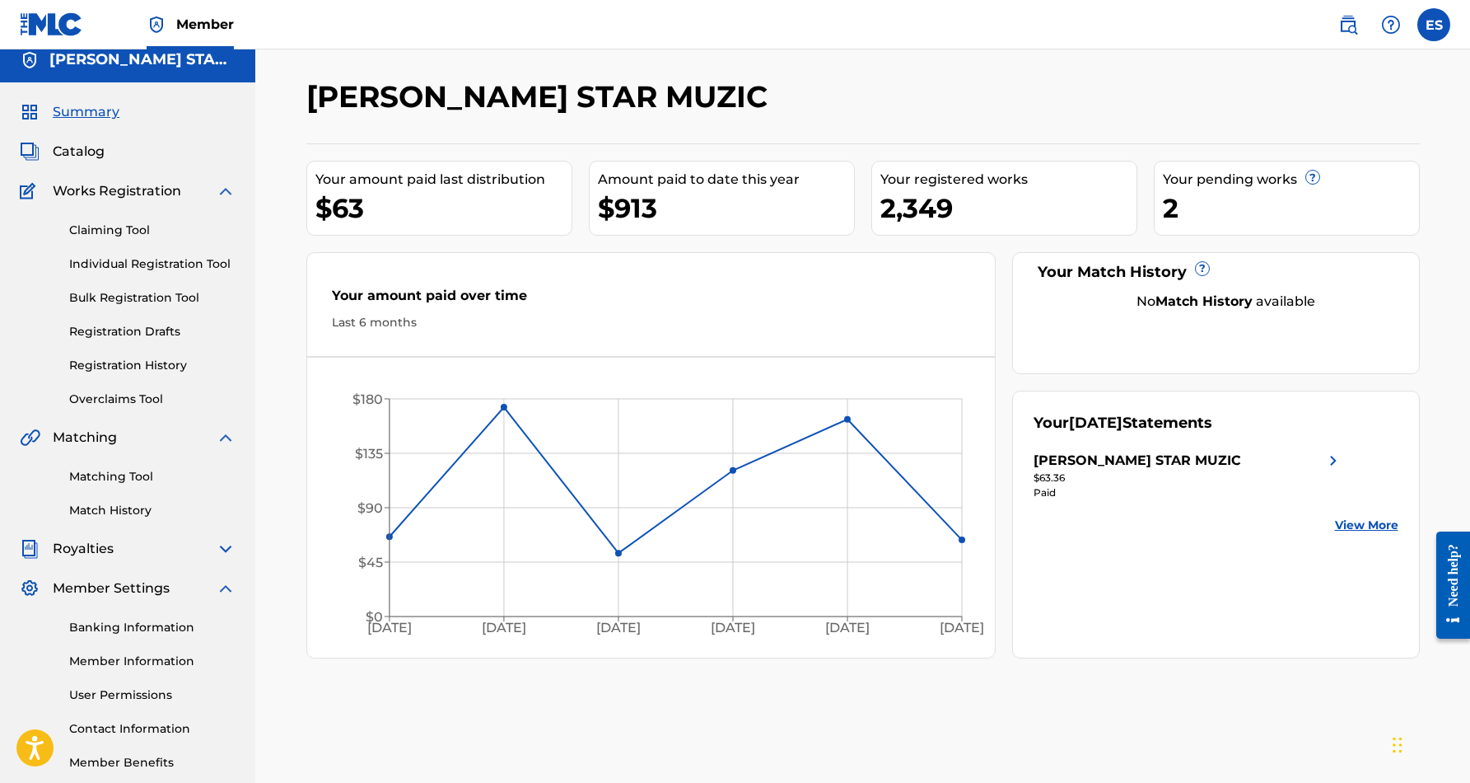
click at [1364, 529] on link "View More" at bounding box center [1366, 524] width 63 height 17
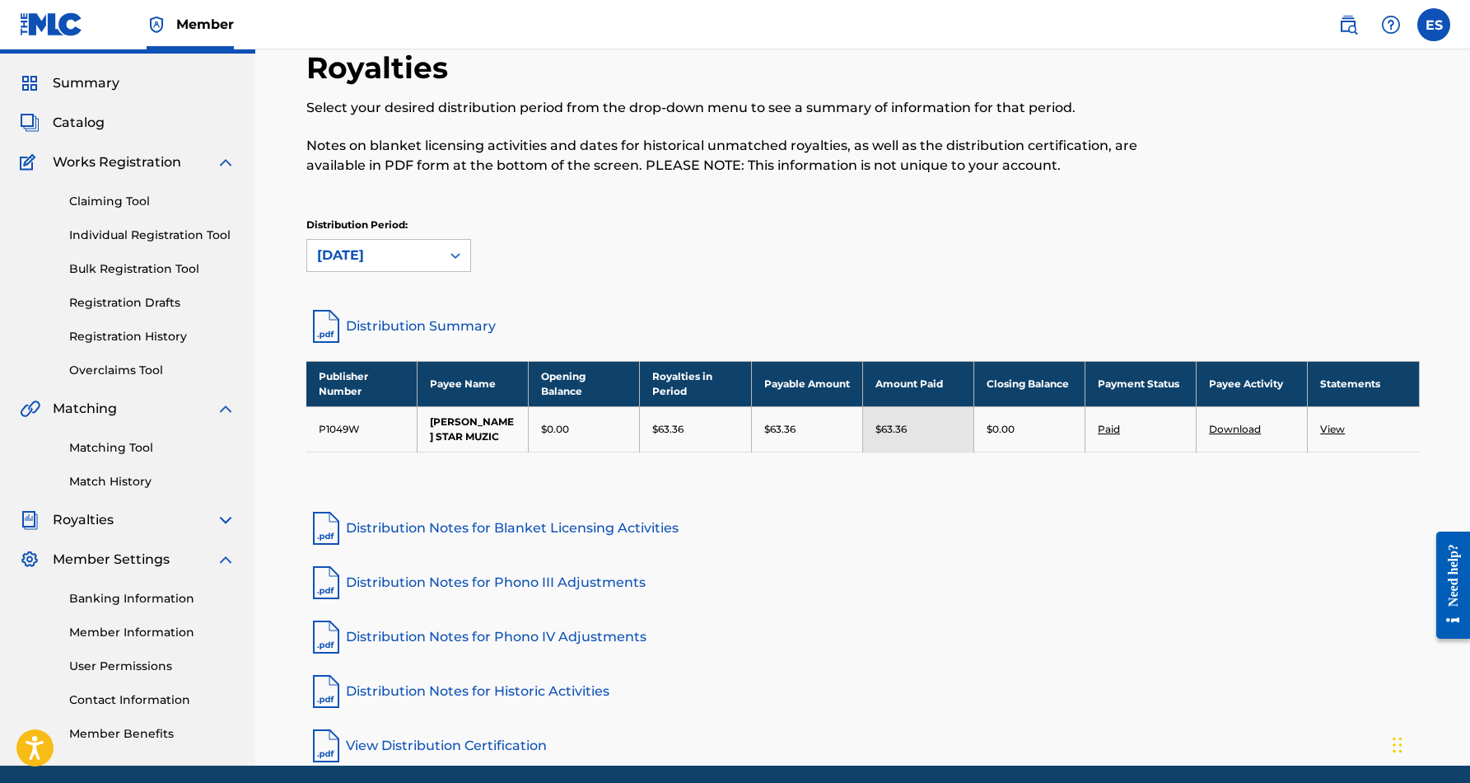
scroll to position [37, 0]
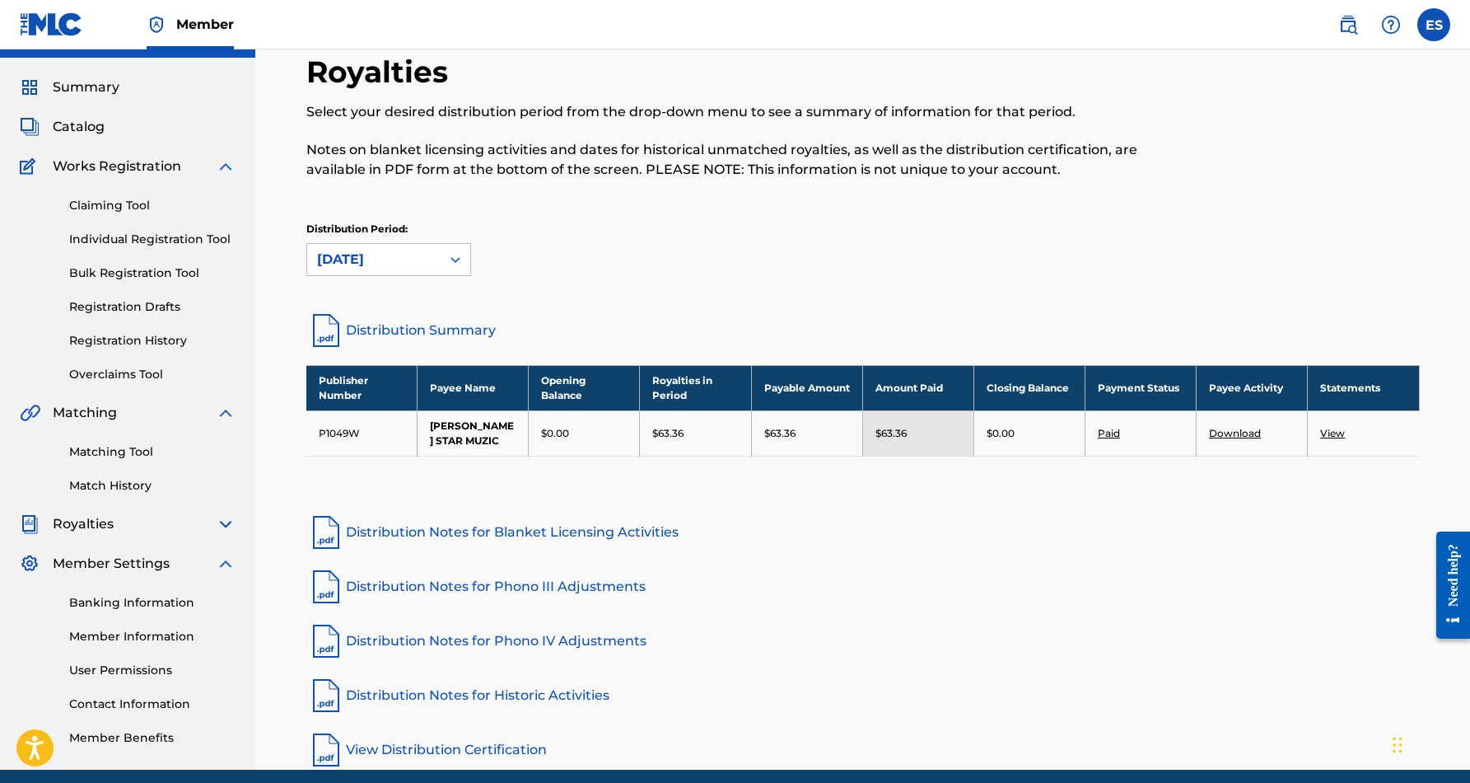
click at [1432, 22] on label at bounding box center [1434, 24] width 33 height 33
click at [1434, 25] on input "ES [PERSON_NAME] [EMAIL_ADDRESS][DOMAIN_NAME] Notification Preferences Profile …" at bounding box center [1434, 25] width 0 height 0
click at [1279, 229] on p "Log out" at bounding box center [1274, 233] width 39 height 15
click at [1434, 25] on input "ES [PERSON_NAME] [EMAIL_ADDRESS][DOMAIN_NAME] Notification Preferences Profile …" at bounding box center [1434, 25] width 0 height 0
